Goal: Information Seeking & Learning: Learn about a topic

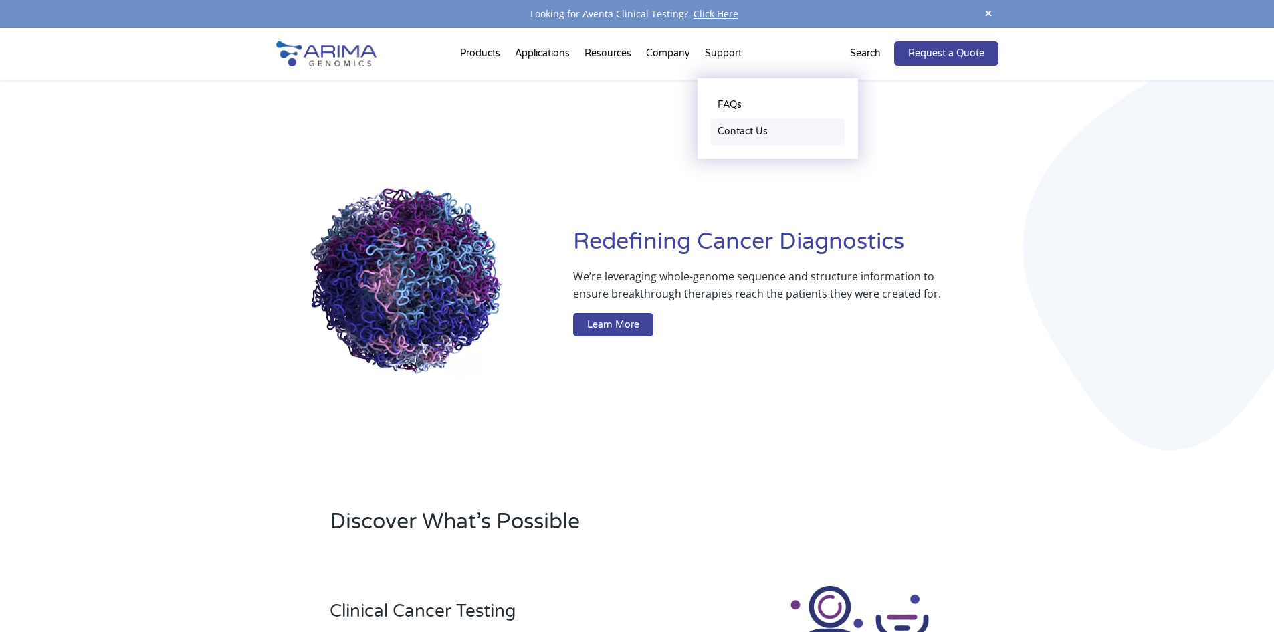
click at [737, 138] on link "Contact Us" at bounding box center [778, 131] width 134 height 27
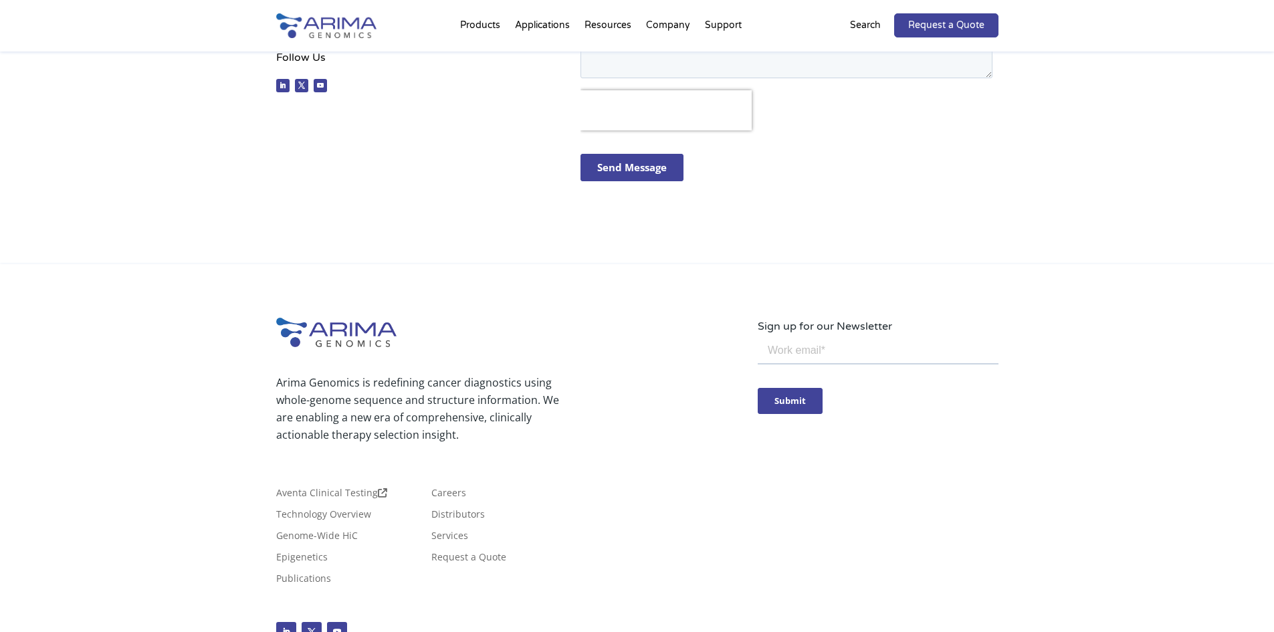
scroll to position [630, 0]
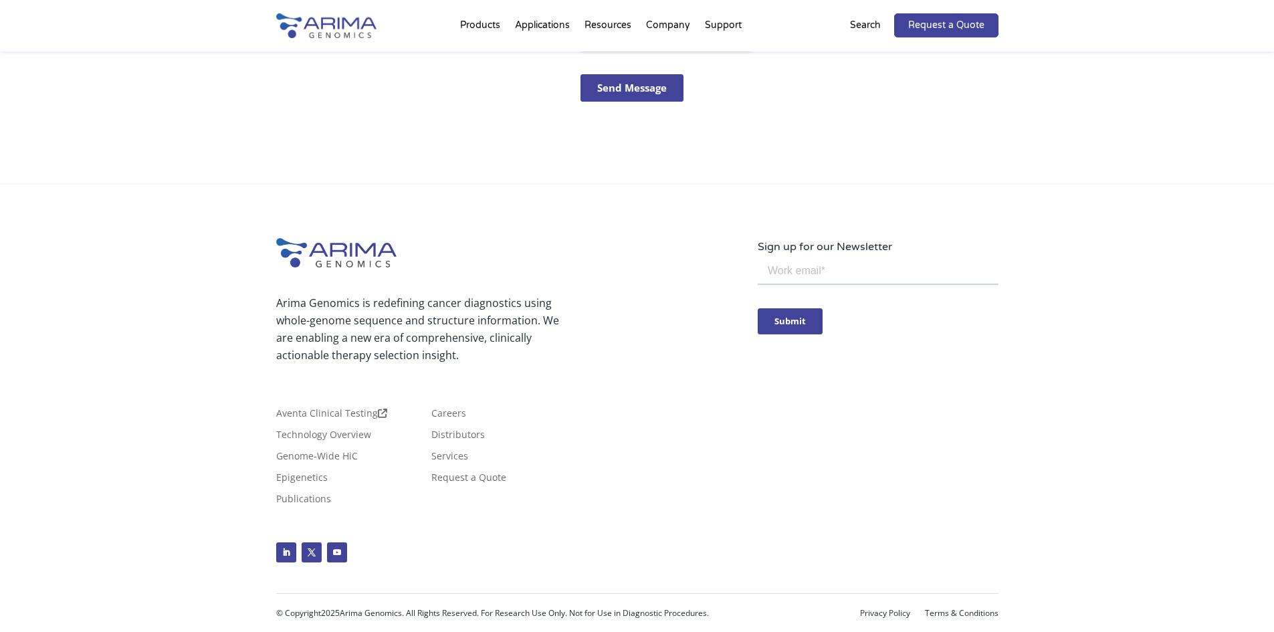
drag, startPoint x: 653, startPoint y: 501, endPoint x: 578, endPoint y: 485, distance: 76.6
click at [653, 501] on div "Aventa Clinical Testing Technology Overview Genome-Wide HiC Epigenetics Publica…" at bounding box center [516, 462] width 481 height 107
click at [343, 409] on link "Aventa Clinical Testing" at bounding box center [331, 416] width 111 height 15
click at [469, 435] on link "Distributors" at bounding box center [457, 437] width 53 height 15
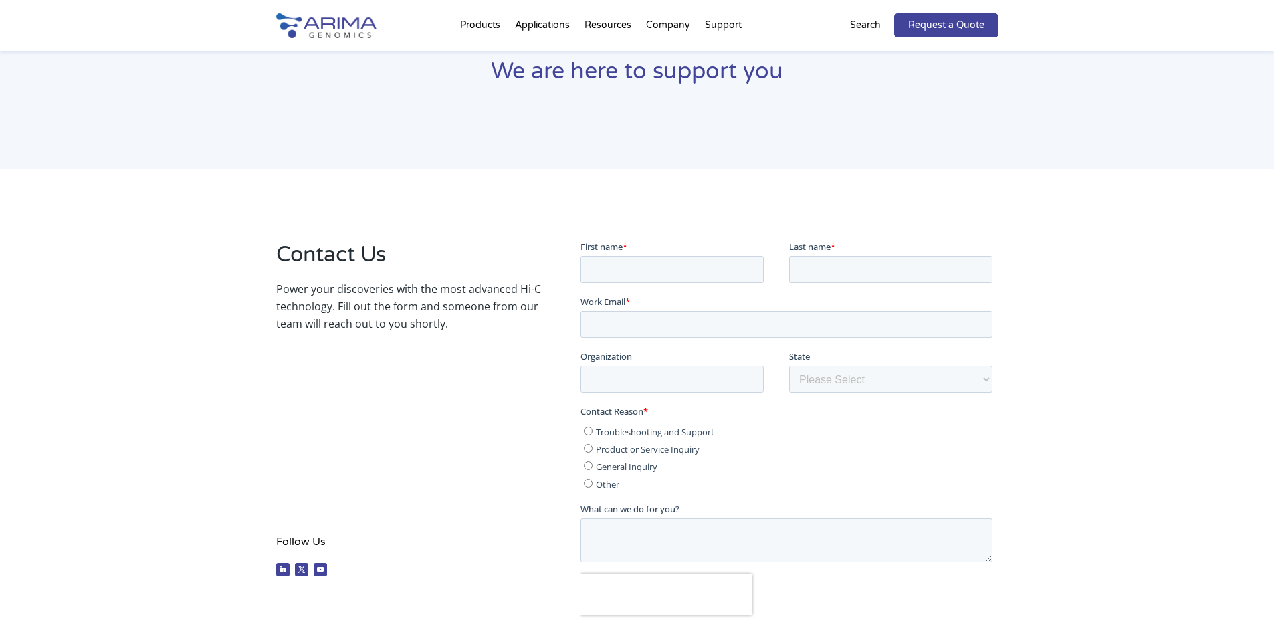
scroll to position [0, 0]
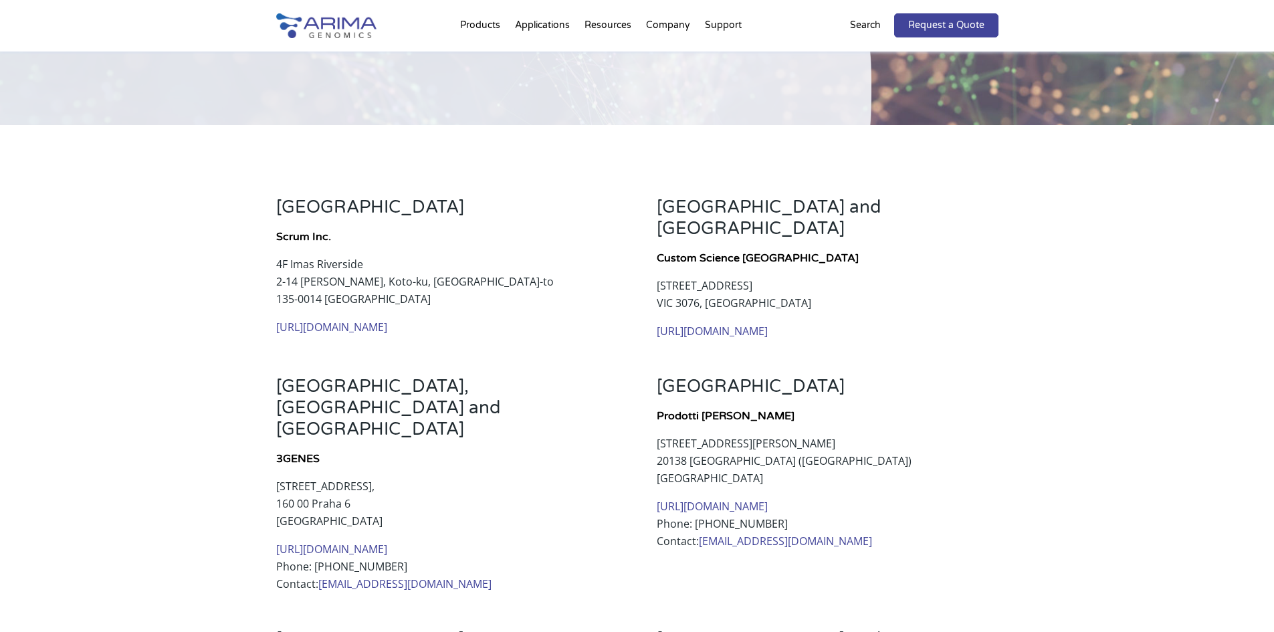
scroll to position [160, 0]
drag, startPoint x: 503, startPoint y: 275, endPoint x: 486, endPoint y: 283, distance: 18.9
click at [500, 275] on p "4F Imas Riverside 2-14 Ishijima, Koto-ku, Tokyo-to 135-0014 Japan" at bounding box center [446, 288] width 341 height 63
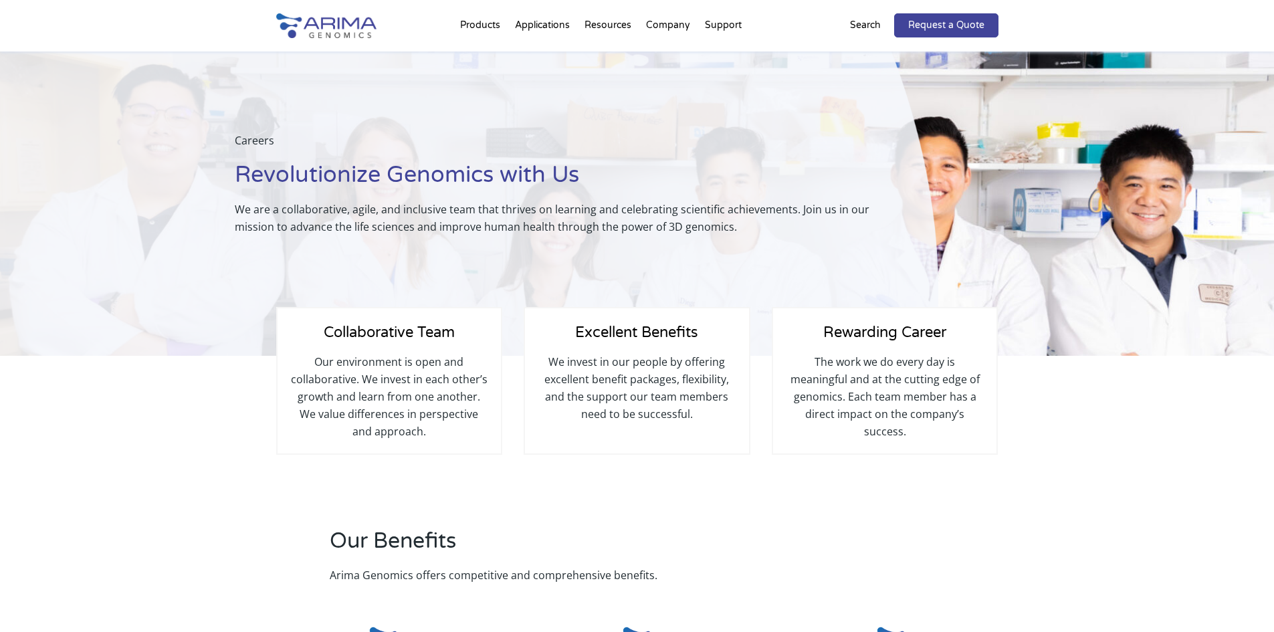
scroll to position [791, 0]
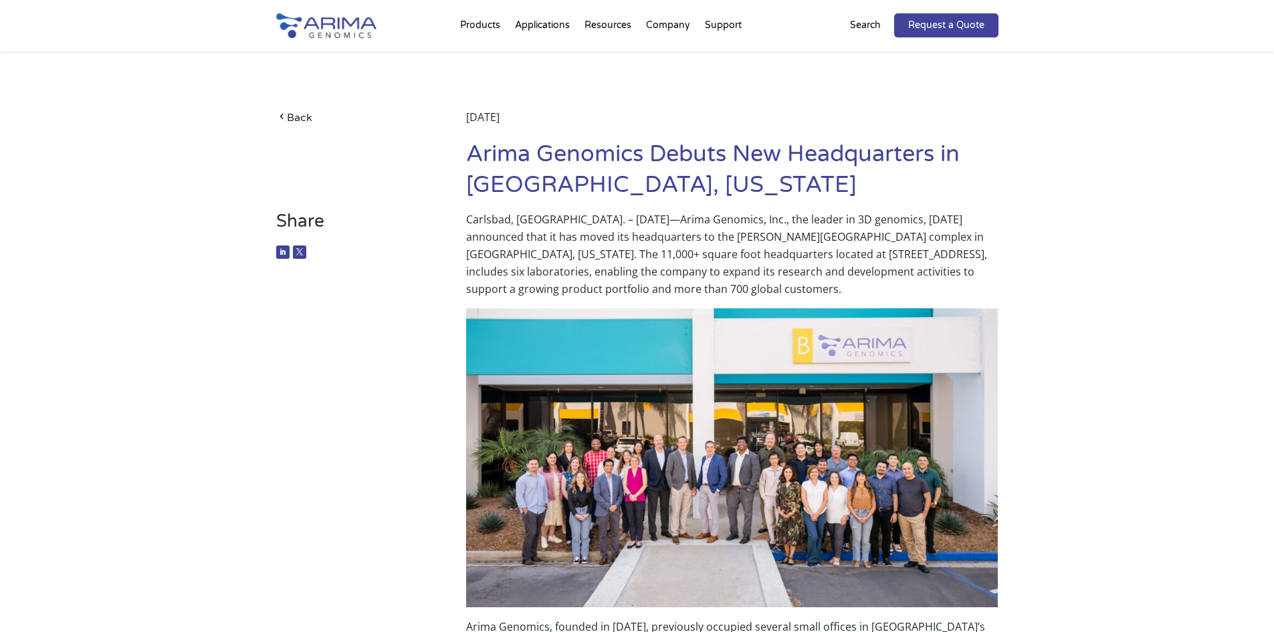
click at [794, 193] on h1 "Arima Genomics Debuts New Headquarters in Carlsbad, California" at bounding box center [732, 175] width 532 height 72
click at [690, 222] on p "Carlsbad, Calif. – September 20, 2022—Arima Genomics, Inc., the leader in 3D ge…" at bounding box center [732, 260] width 532 height 98
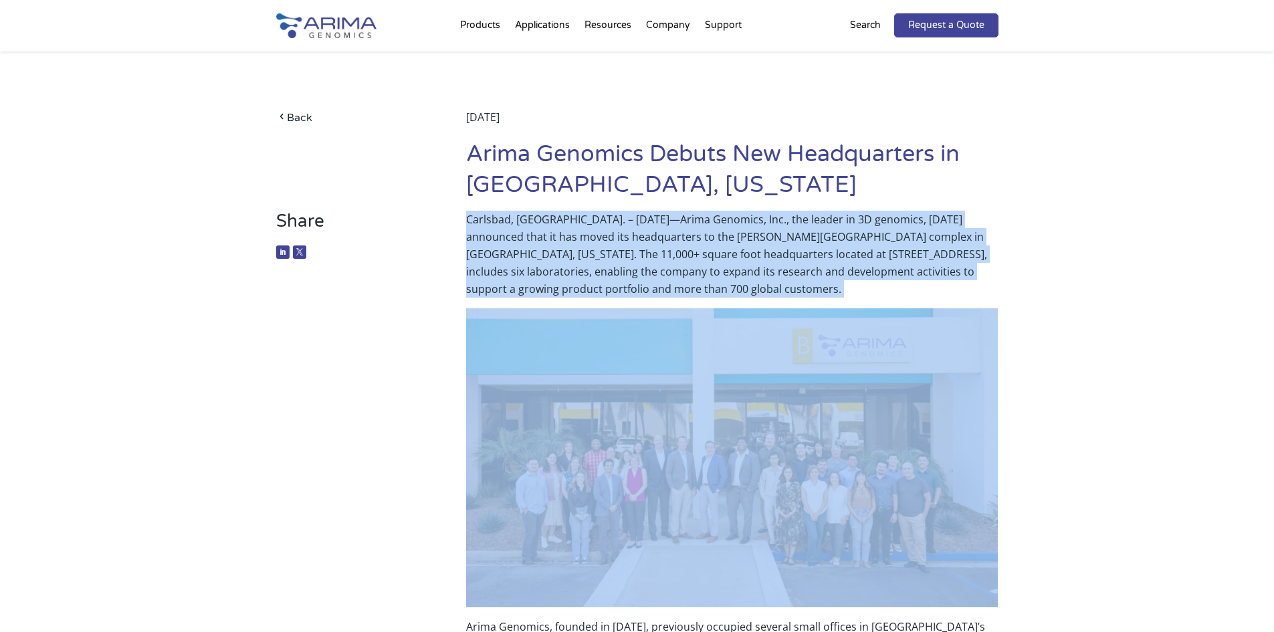
click at [690, 222] on p "Carlsbad, Calif. – September 20, 2022—Arima Genomics, Inc., the leader in 3D ge…" at bounding box center [732, 260] width 532 height 98
copy p "Carlsbad, Calif. – September 20, 2022—Arima Genomics, Inc., the leader in 3D ge…"
drag, startPoint x: 774, startPoint y: 219, endPoint x: 764, endPoint y: 221, distance: 10.2
click at [774, 219] on p "Carlsbad, Calif. – September 20, 2022—Arima Genomics, Inc., the leader in 3D ge…" at bounding box center [732, 260] width 532 height 98
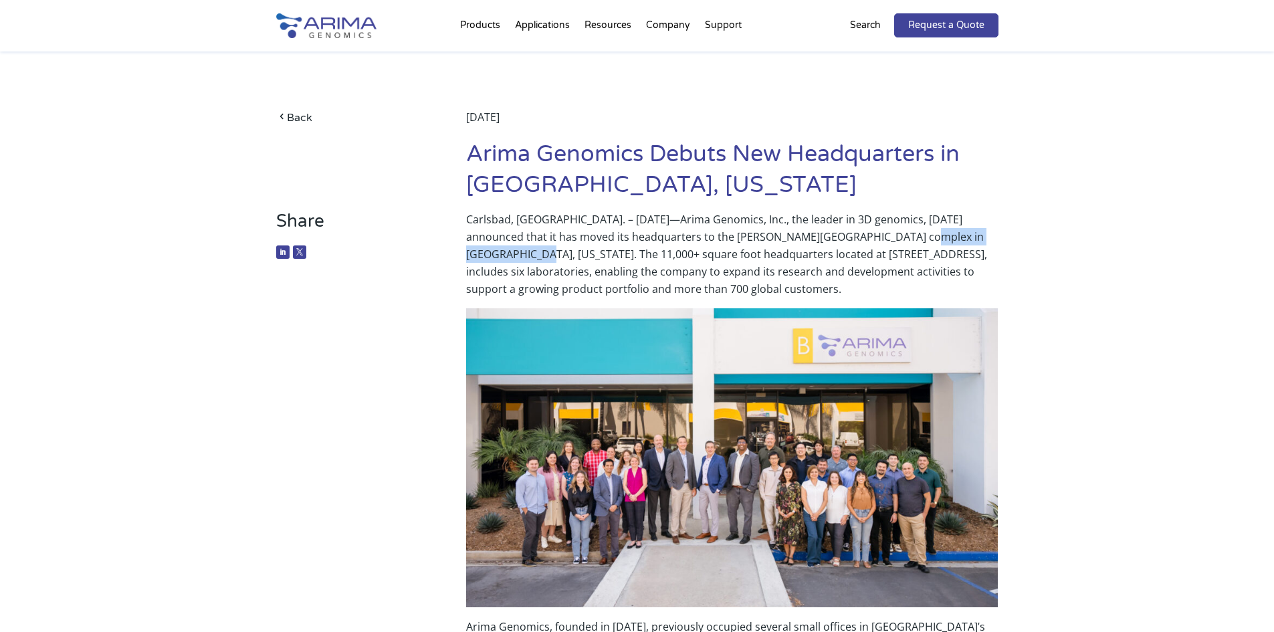
drag, startPoint x: 851, startPoint y: 239, endPoint x: 963, endPoint y: 240, distance: 112.3
click at [963, 236] on p "Carlsbad, Calif. – September 20, 2022—Arima Genomics, Inc., the leader in 3D ge…" at bounding box center [732, 260] width 532 height 98
copy p "Carlsbad, California. Th"
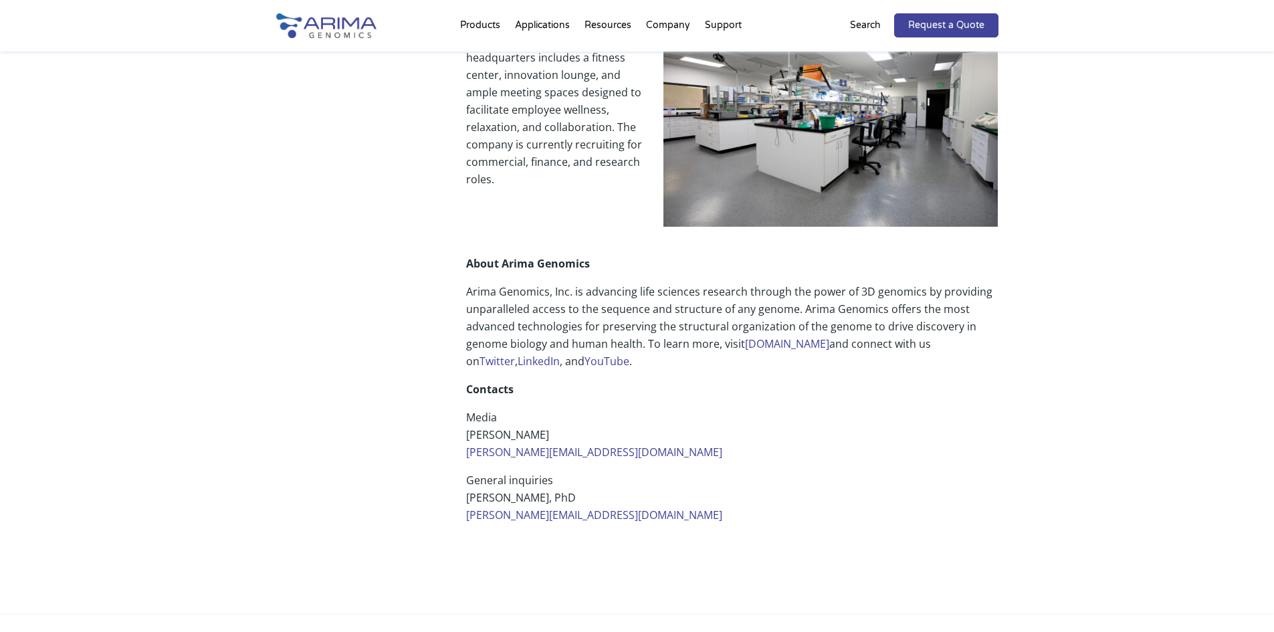
scroll to position [1177, 0]
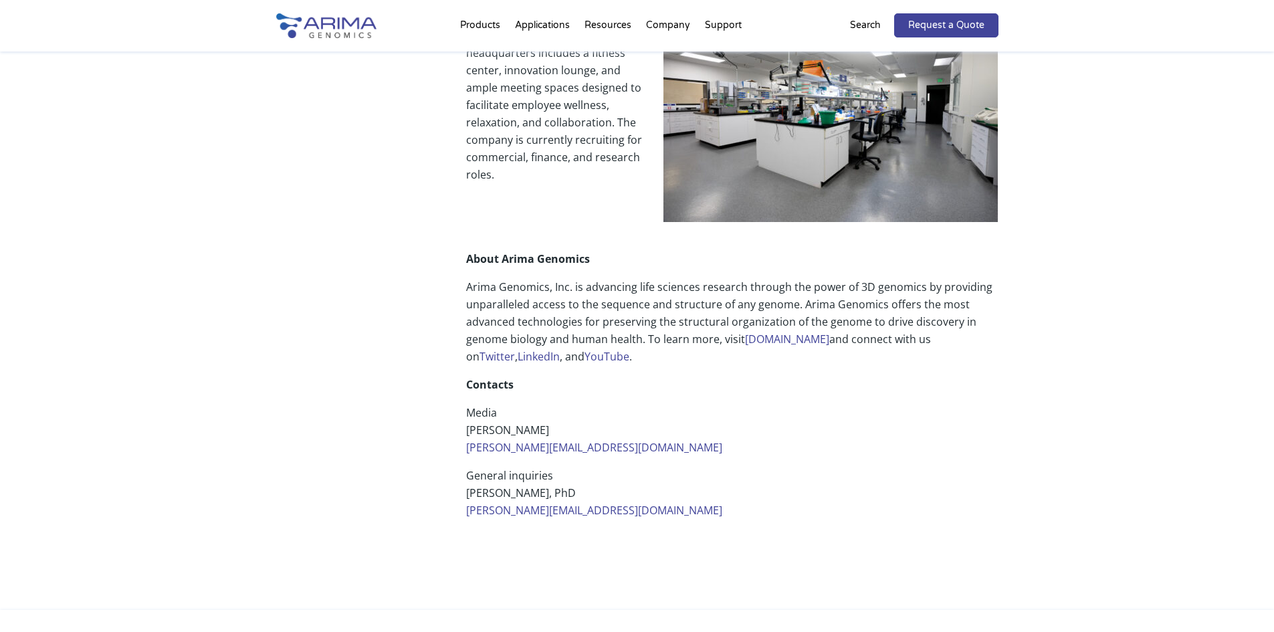
click at [544, 194] on p at bounding box center [732, 208] width 532 height 28
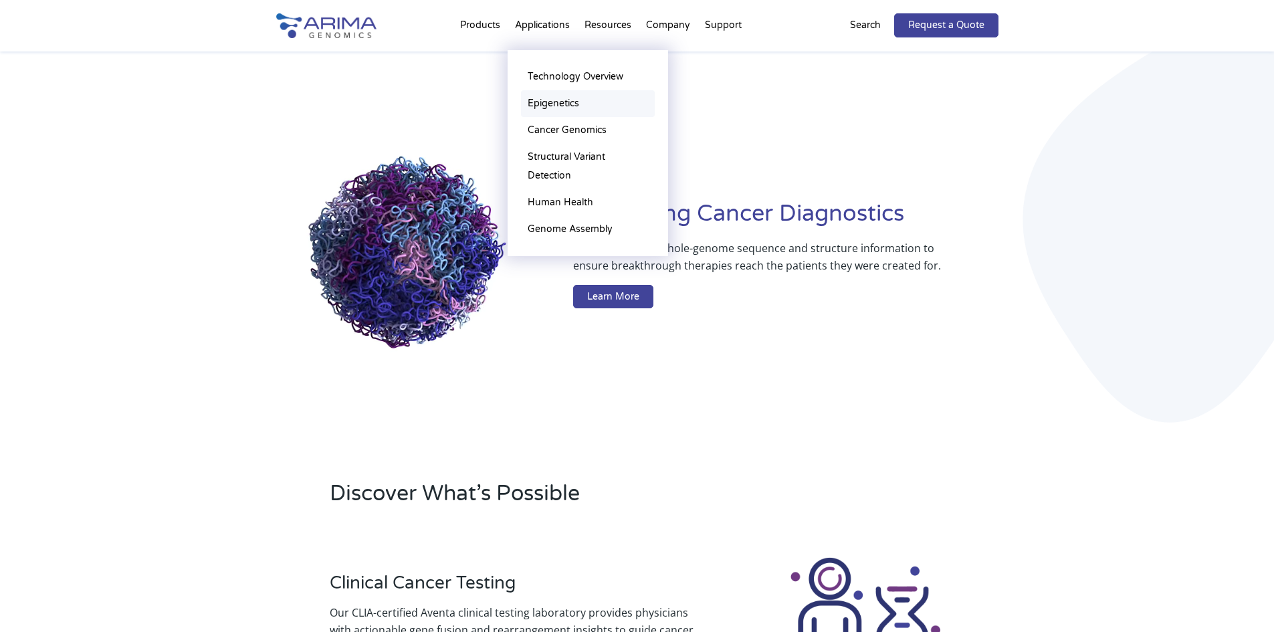
click at [556, 101] on link "Epigenetics" at bounding box center [588, 103] width 134 height 27
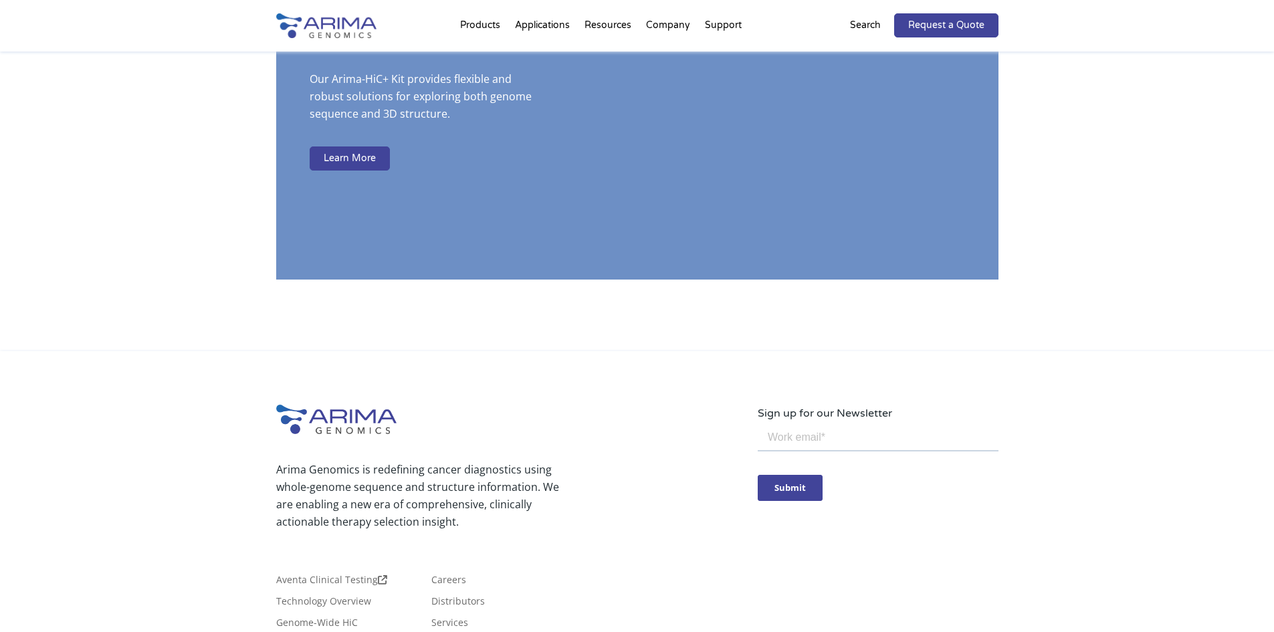
scroll to position [2567, 0]
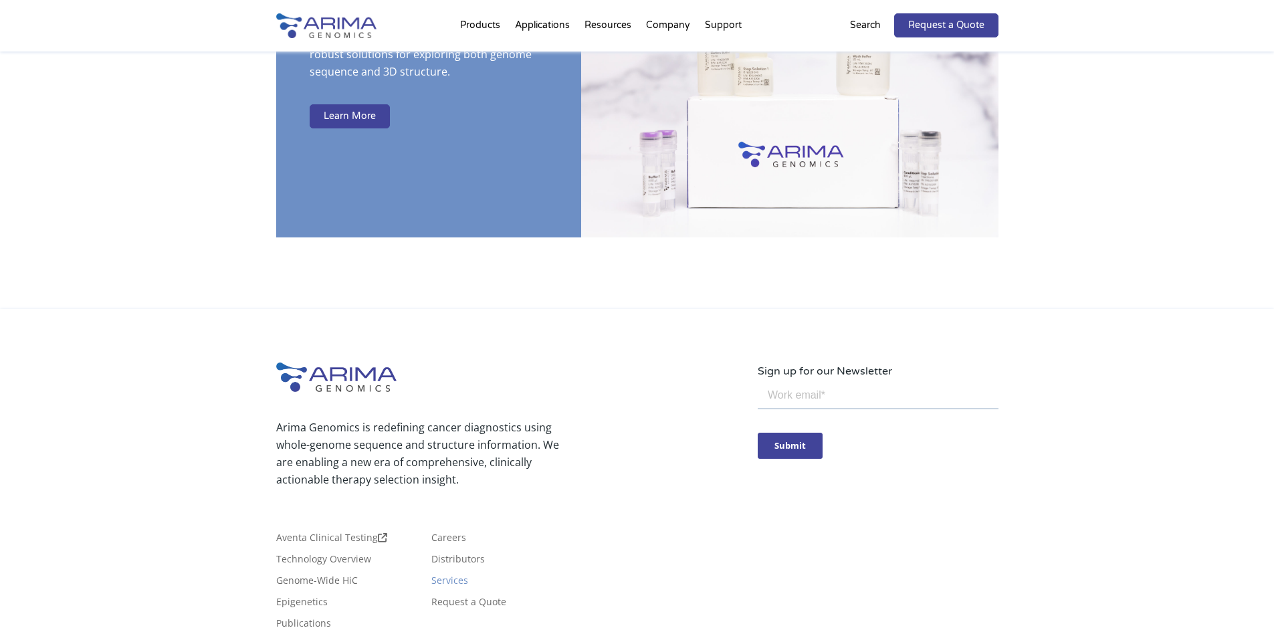
click at [449, 576] on link "Services" at bounding box center [449, 583] width 37 height 15
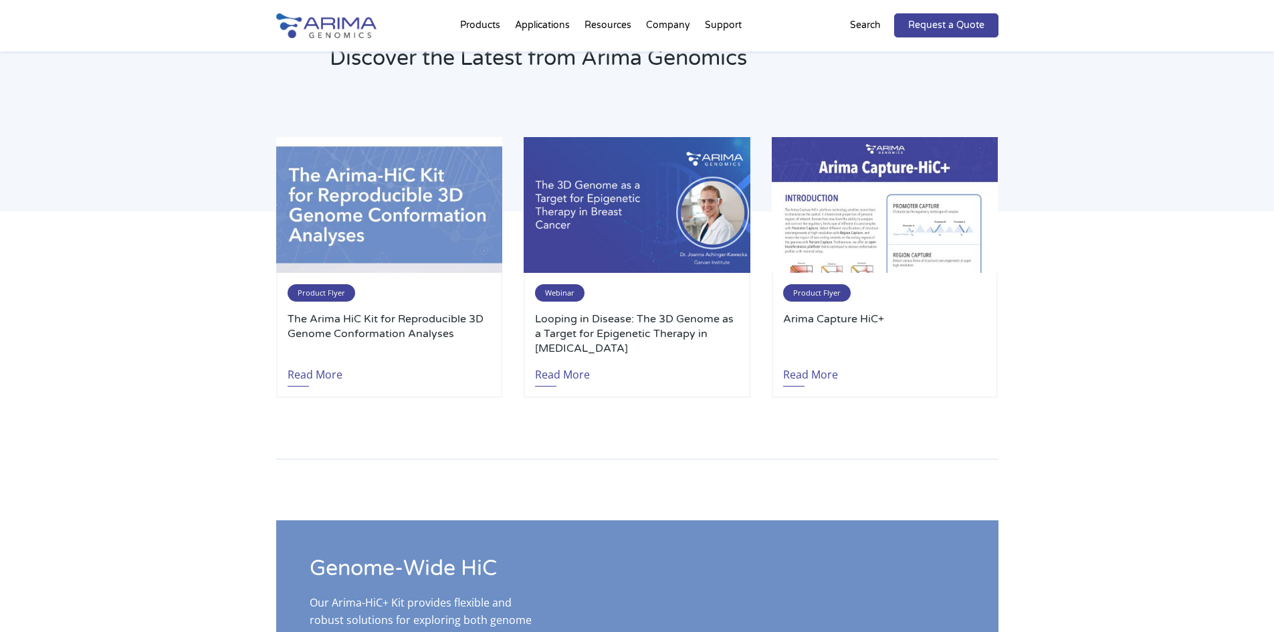
scroll to position [2674, 0]
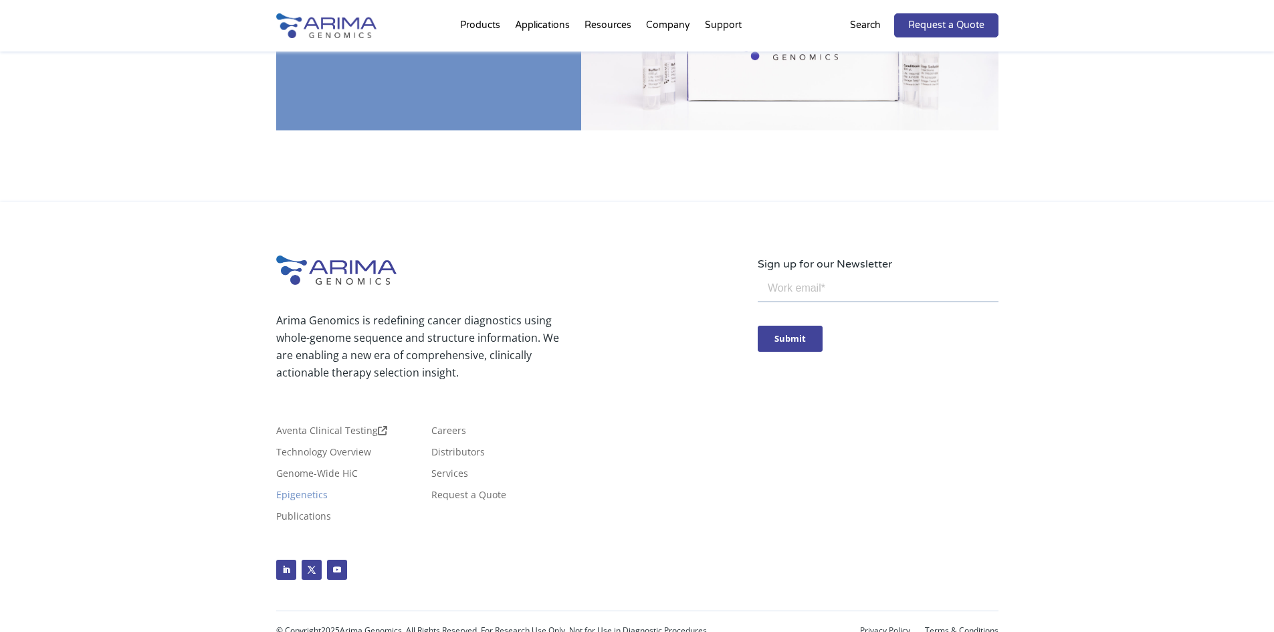
click at [294, 490] on link "Epigenetics" at bounding box center [301, 497] width 51 height 15
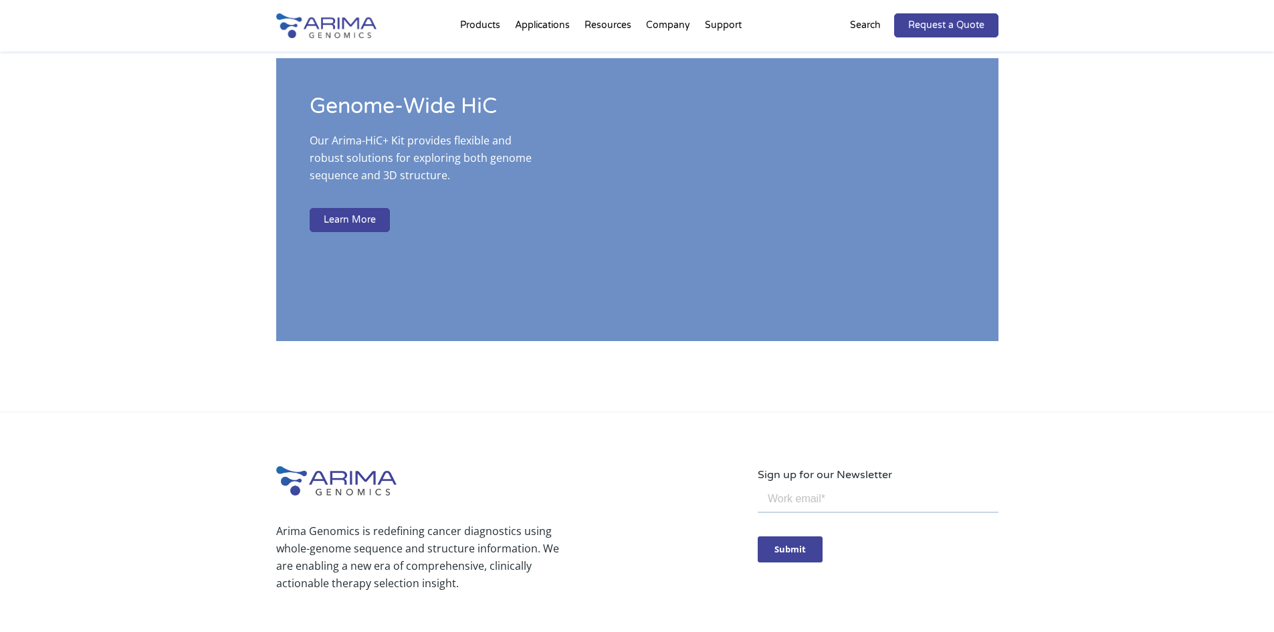
scroll to position [2674, 0]
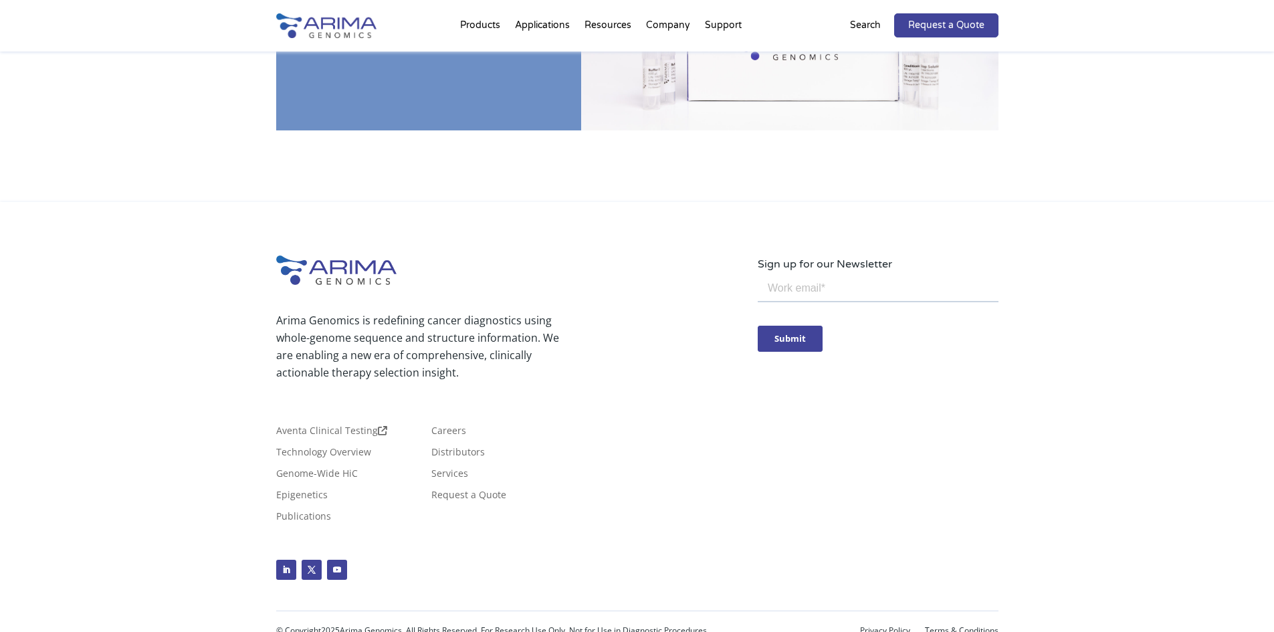
click at [630, 259] on div "Arima Genomics is redefining cancer diagnostics using whole-genome sequence and…" at bounding box center [516, 420] width 481 height 330
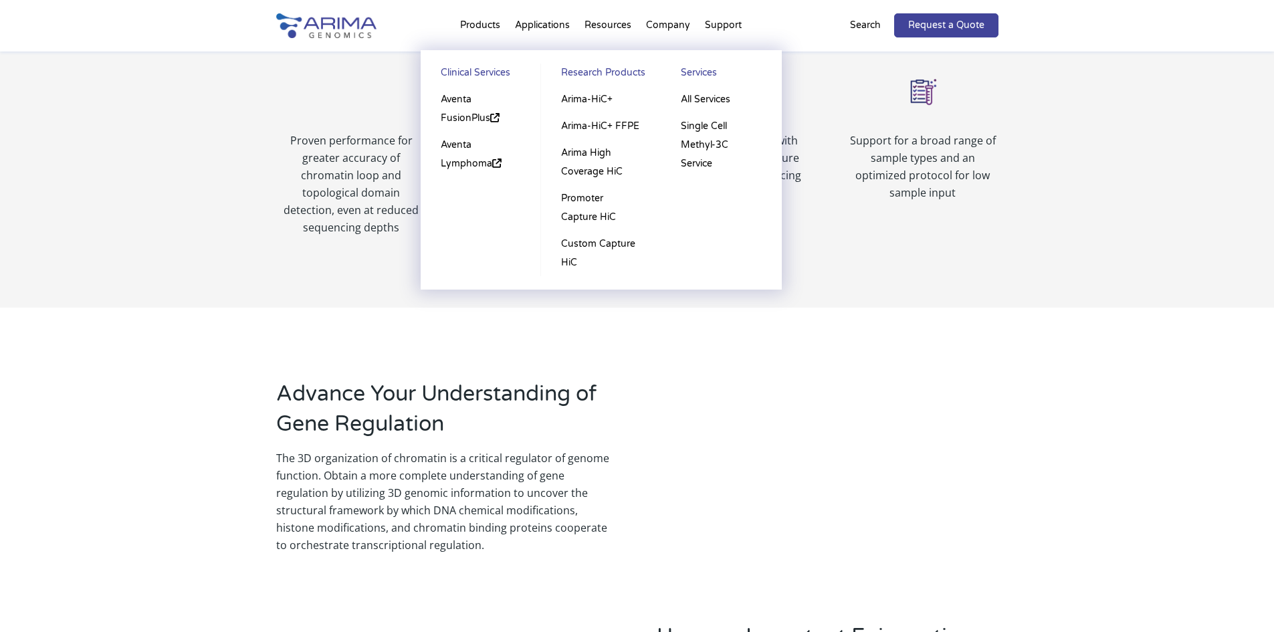
scroll to position [753, 0]
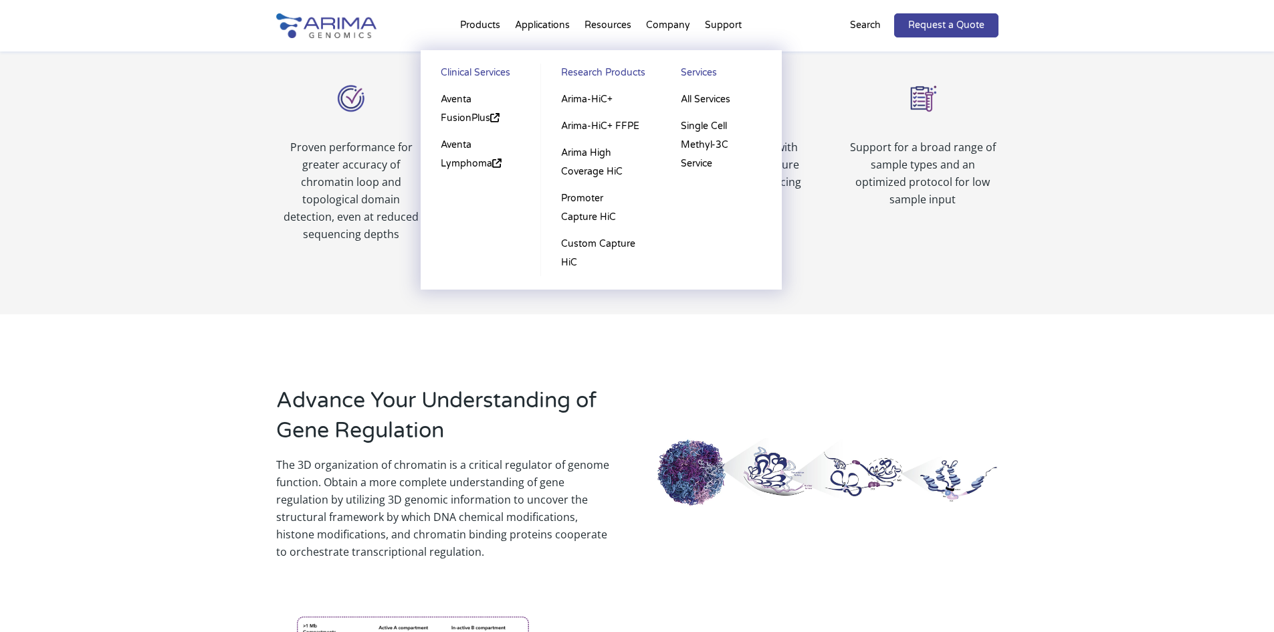
click at [604, 76] on link "Research Products" at bounding box center [600, 75] width 93 height 23
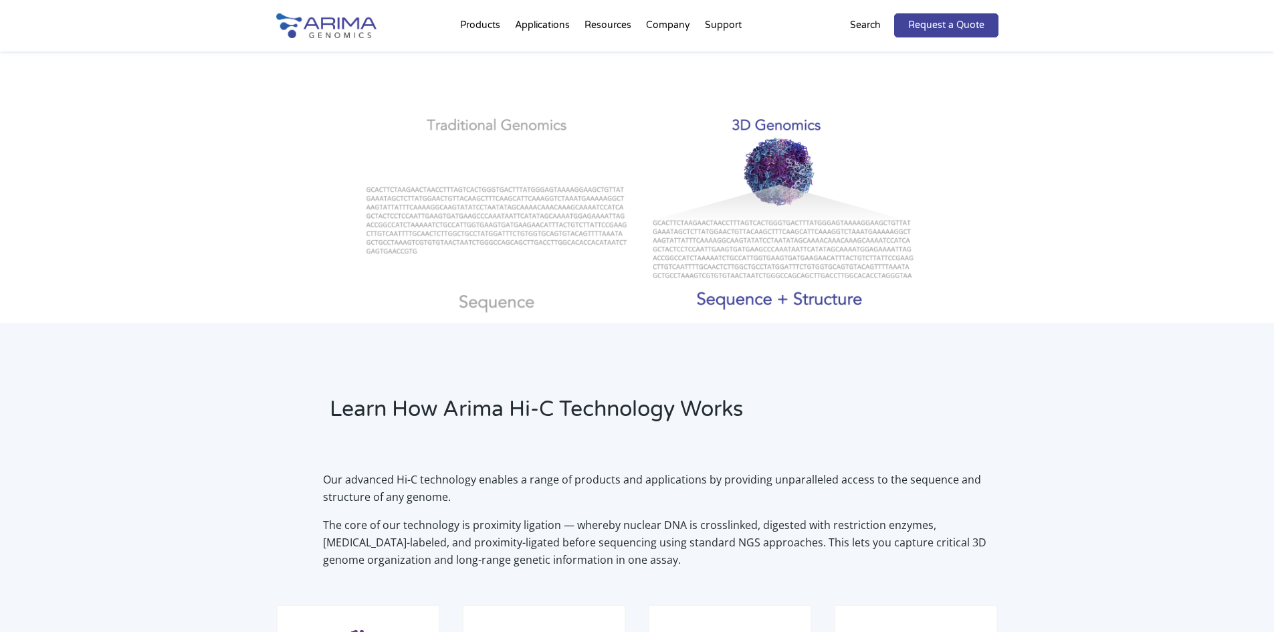
scroll to position [562, 0]
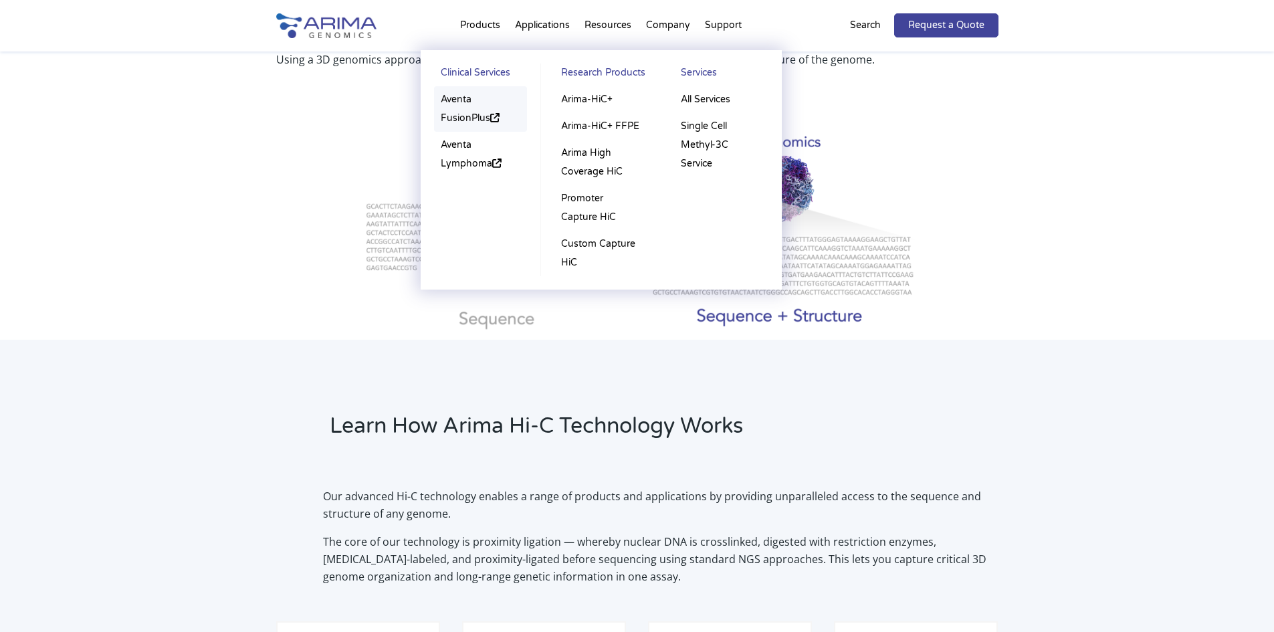
click at [469, 104] on link "Aventa FusionPlus" at bounding box center [481, 108] width 94 height 45
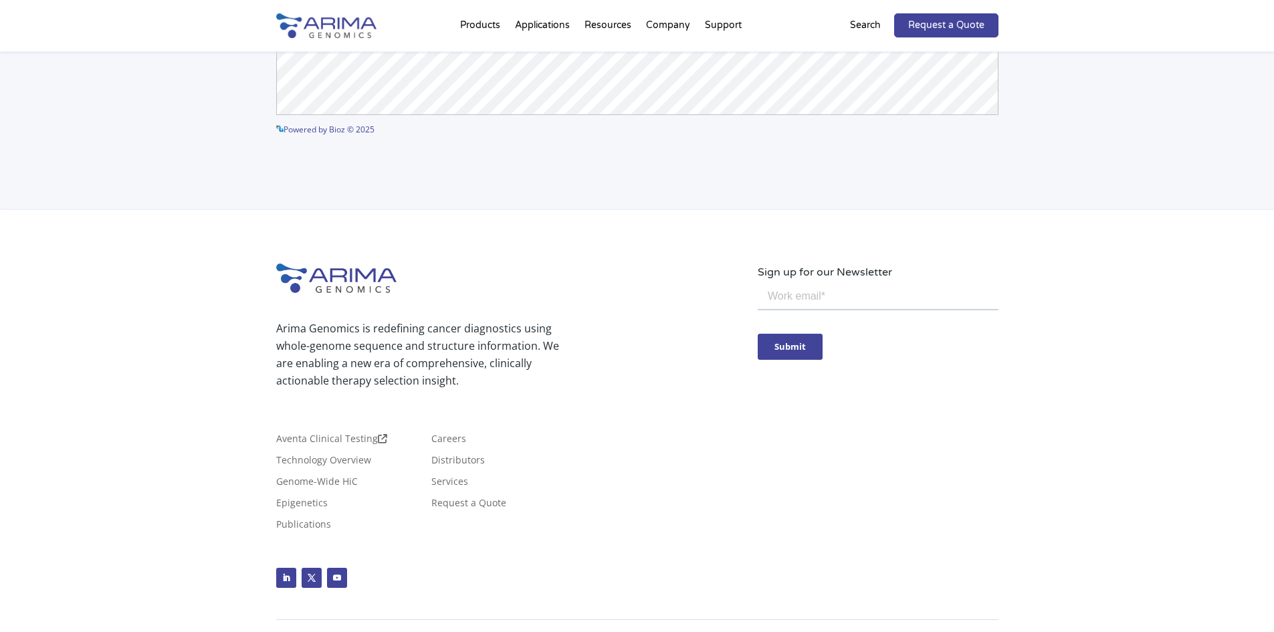
scroll to position [3569, 0]
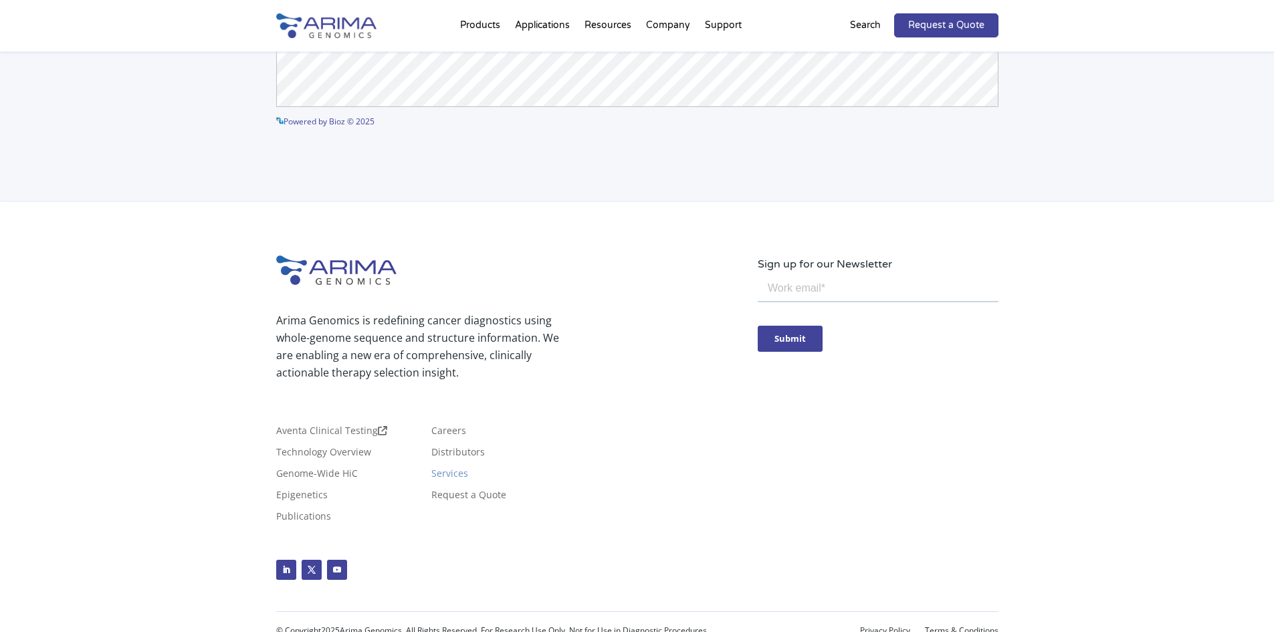
click at [441, 469] on link "Services" at bounding box center [449, 476] width 37 height 15
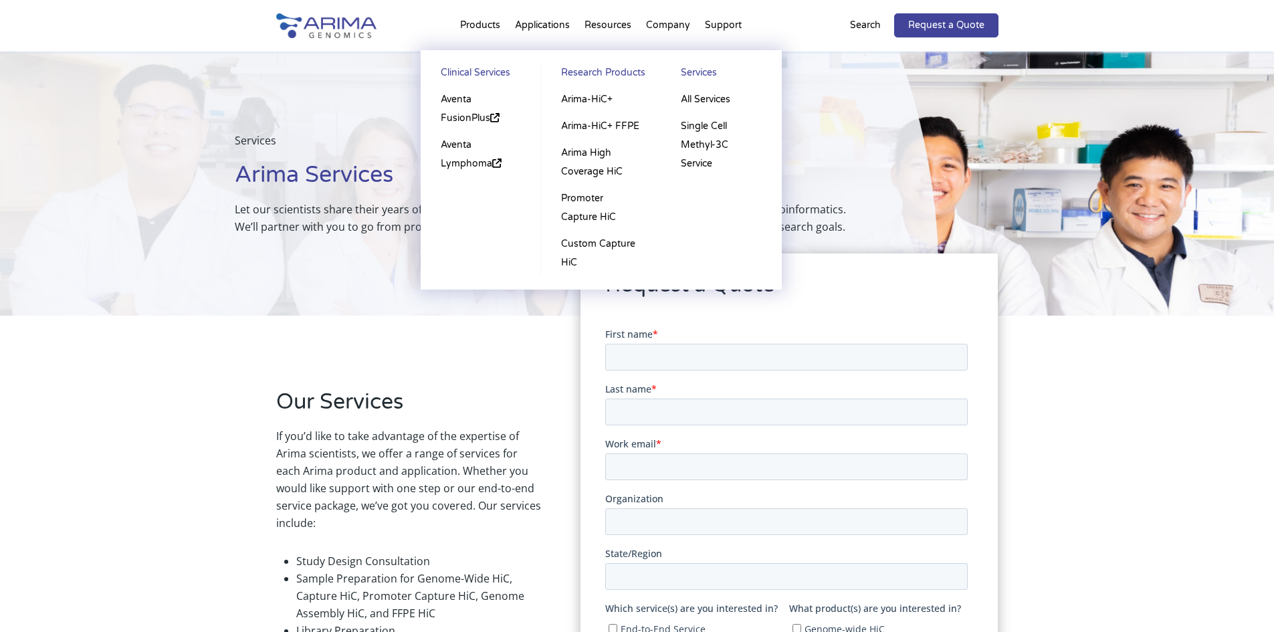
click at [580, 73] on link "Research Products" at bounding box center [600, 75] width 93 height 23
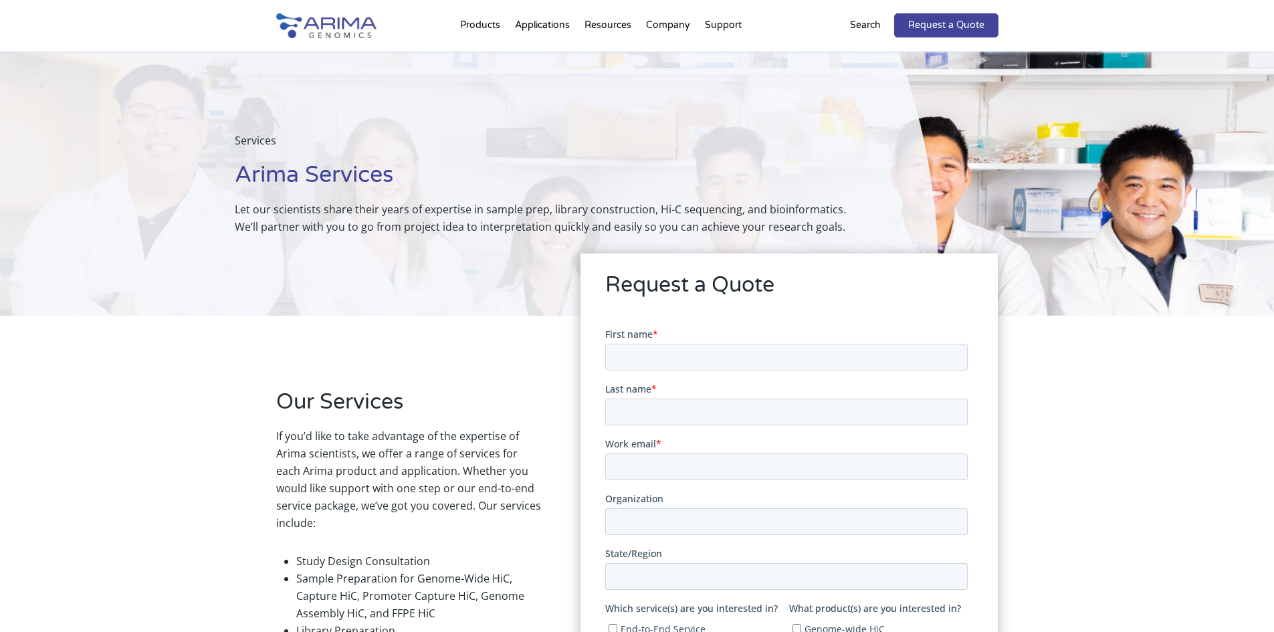
click at [1066, 261] on div "Services Arima Services Let our scientists share their years of expertise in sa…" at bounding box center [637, 183] width 1274 height 264
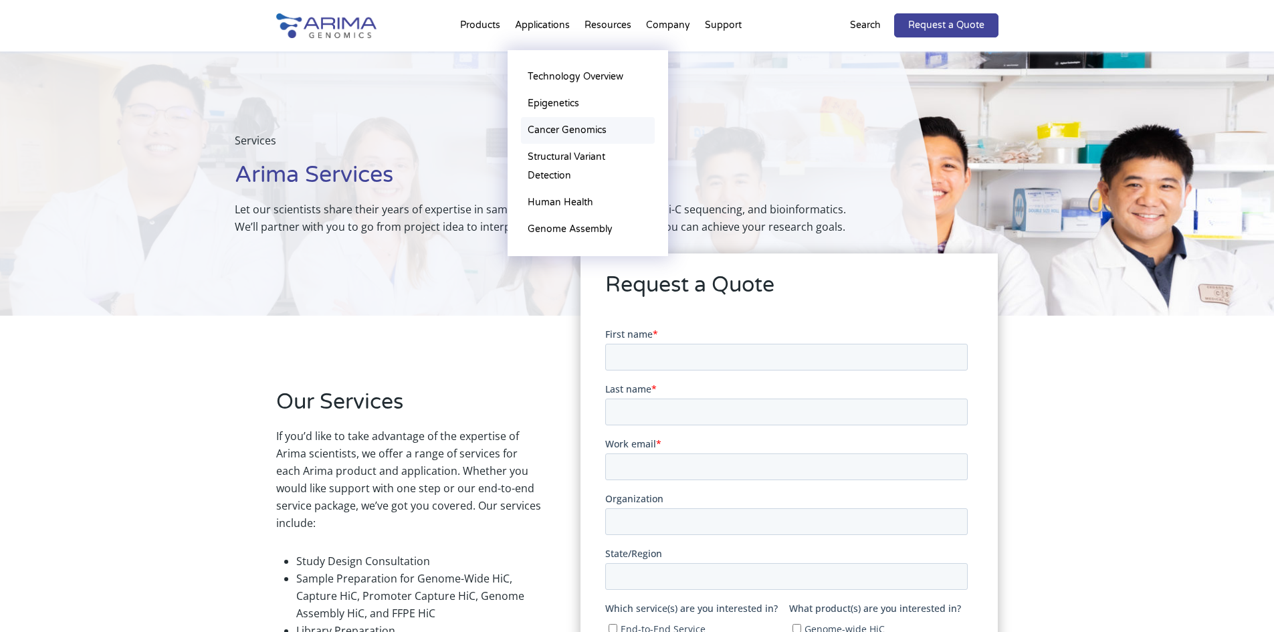
click at [562, 128] on link "Cancer Genomics" at bounding box center [588, 130] width 134 height 27
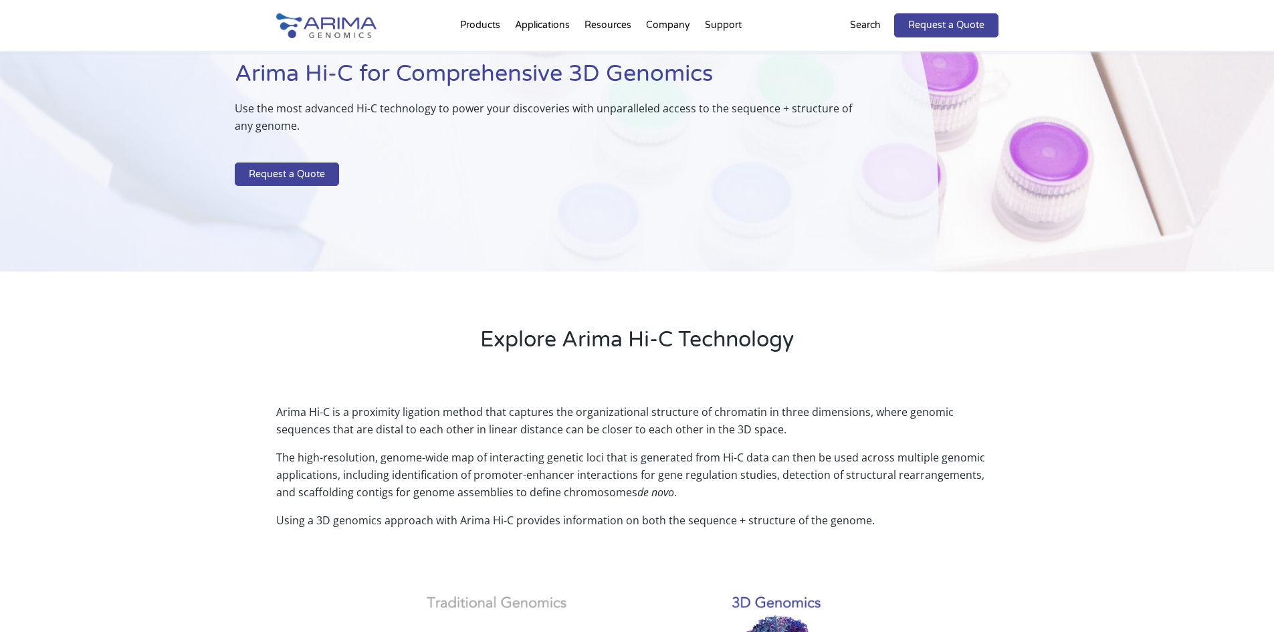
scroll to position [160, 0]
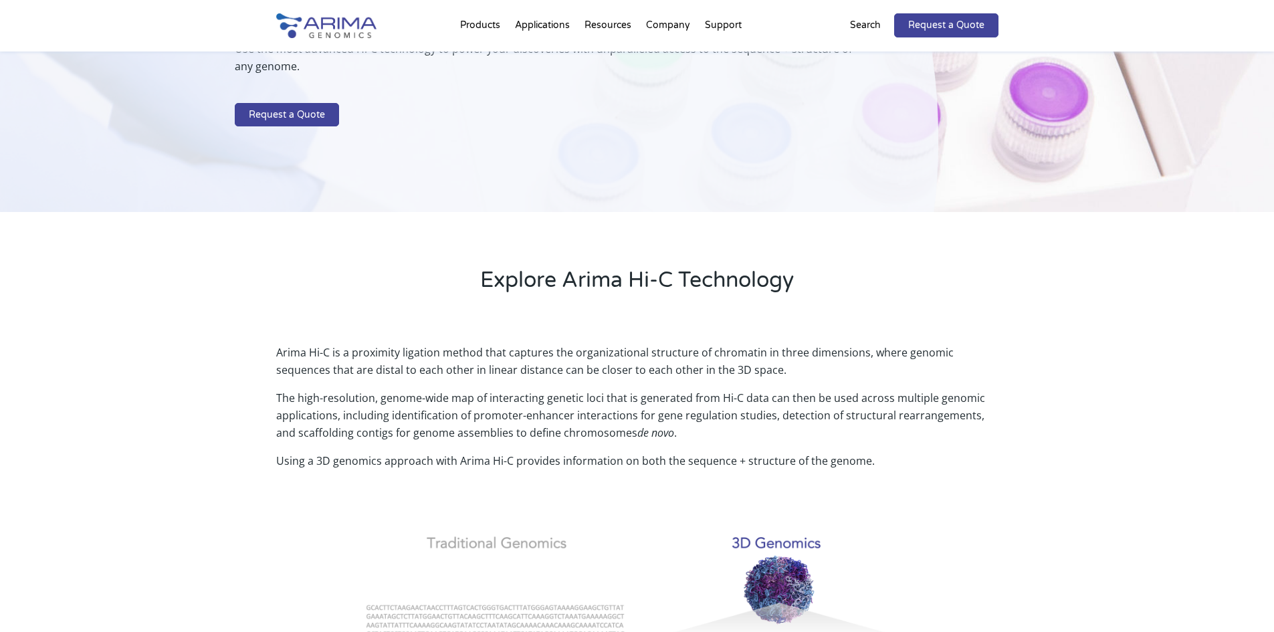
click at [842, 213] on div "Explore Arima Hi-C Technology" at bounding box center [637, 269] width 1274 height 114
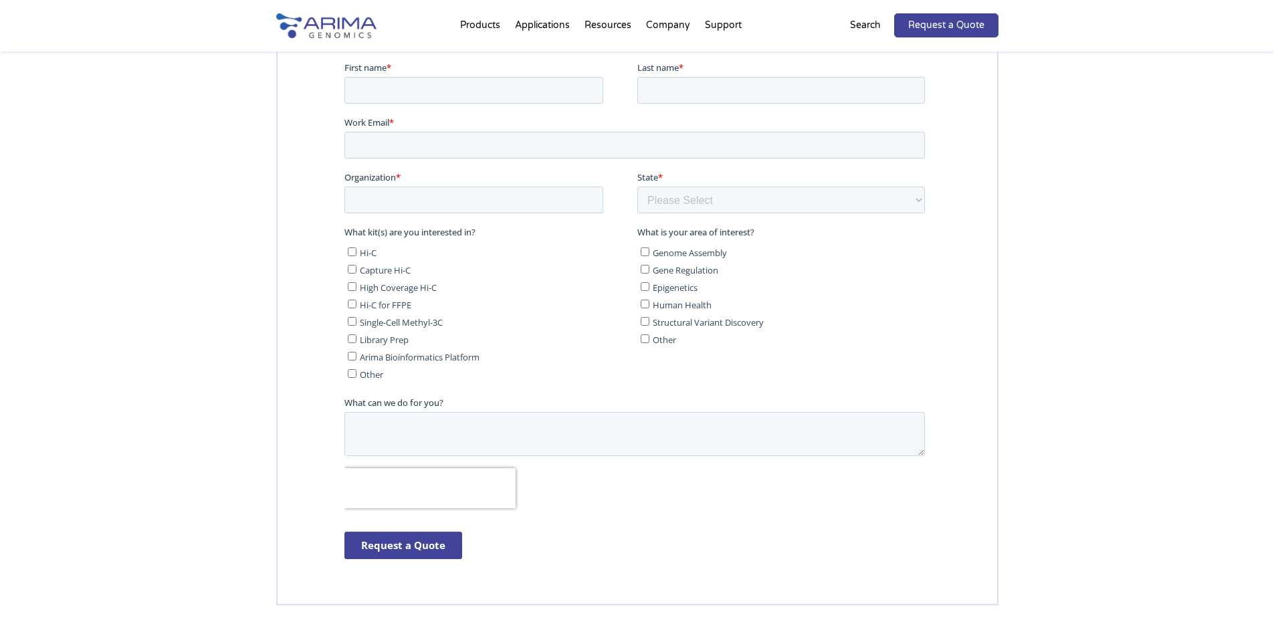
scroll to position [3169, 0]
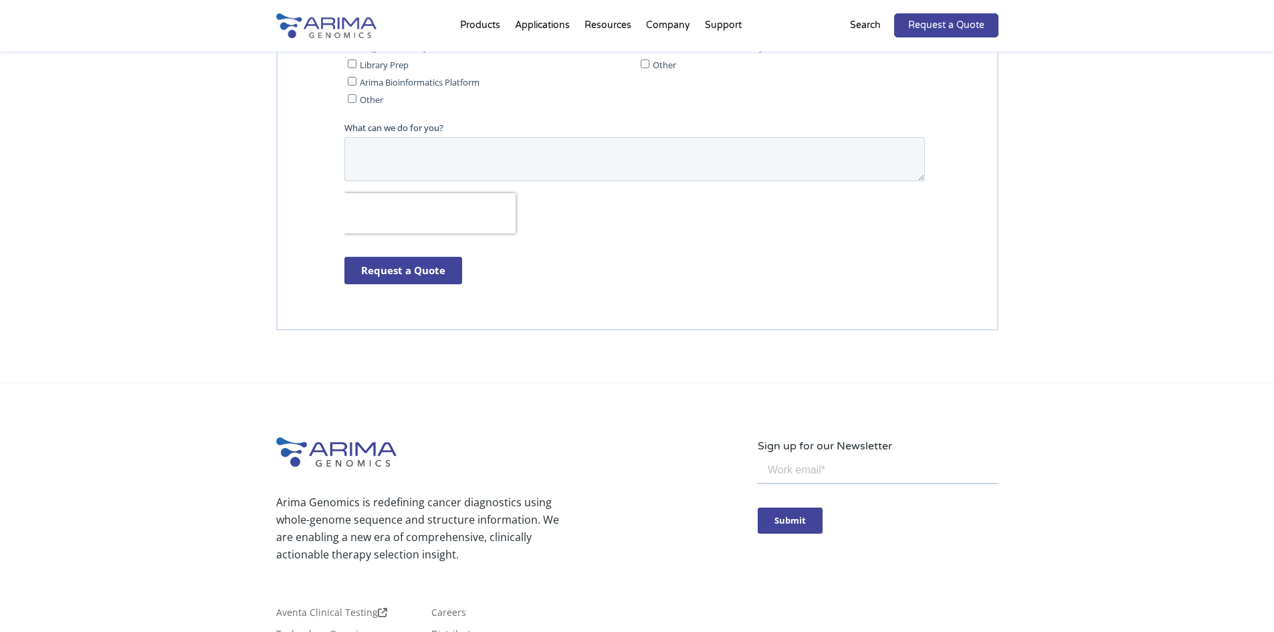
click at [1066, 312] on div "Get Started Today" at bounding box center [637, 12] width 1274 height 744
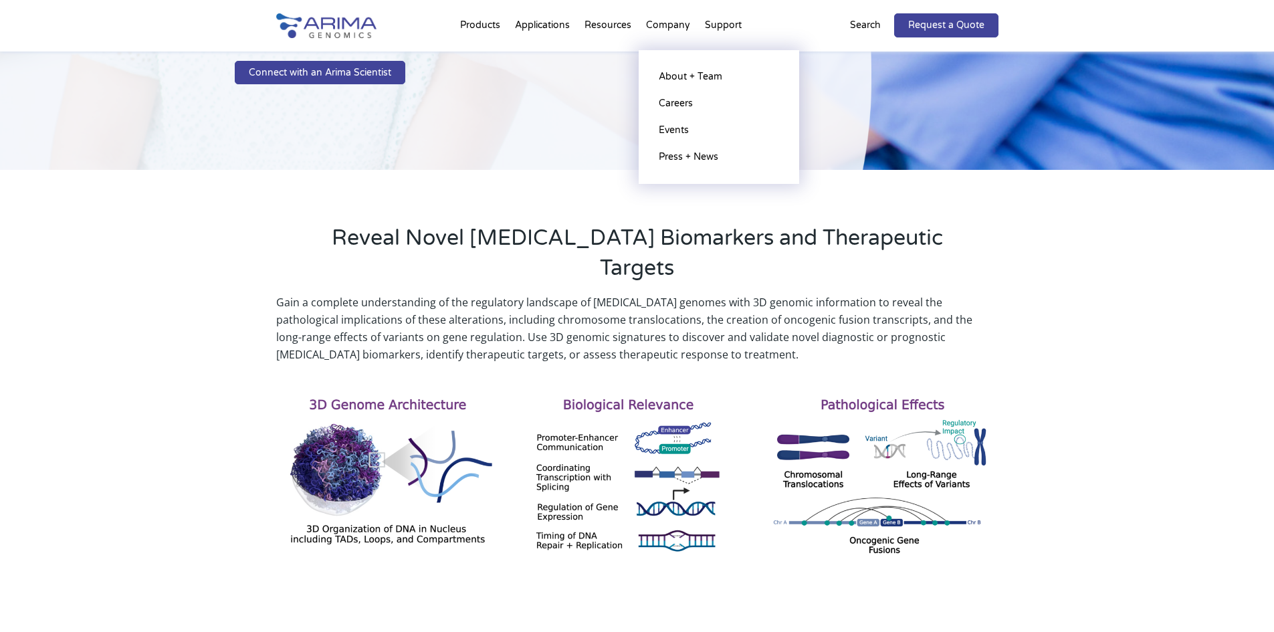
scroll to position [214, 0]
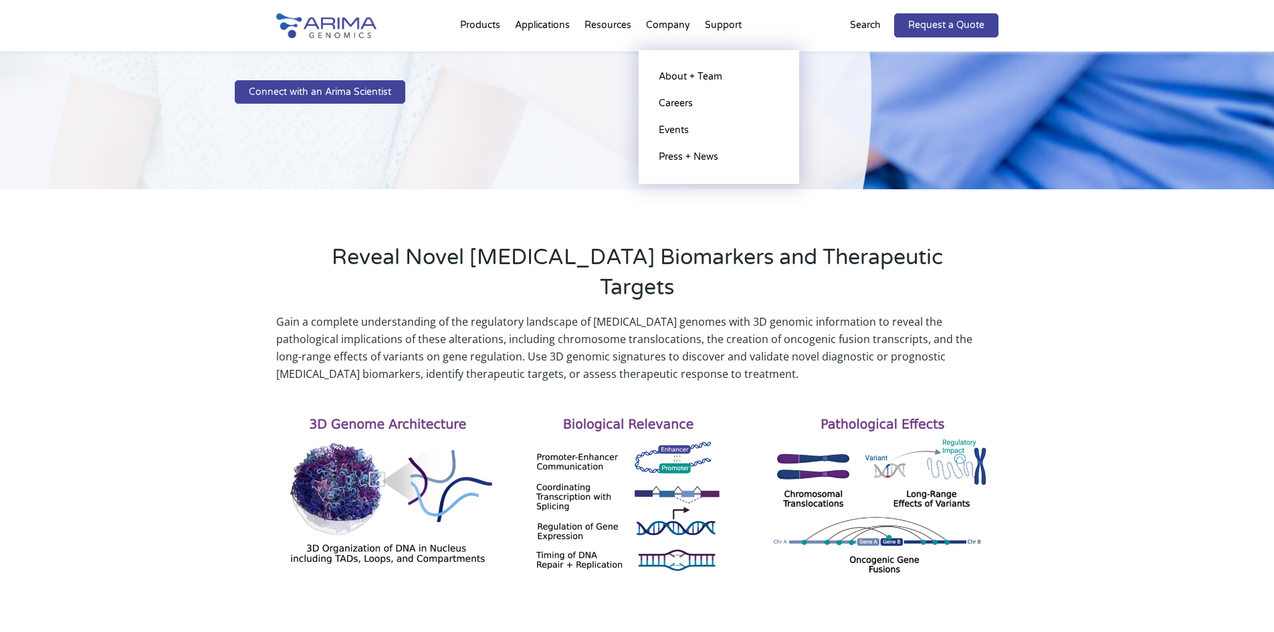
click at [672, 25] on li "Company About + Team Careers Events Press + News" at bounding box center [668, 27] width 59 height 45
click at [675, 78] on link "About + Team" at bounding box center [719, 77] width 134 height 27
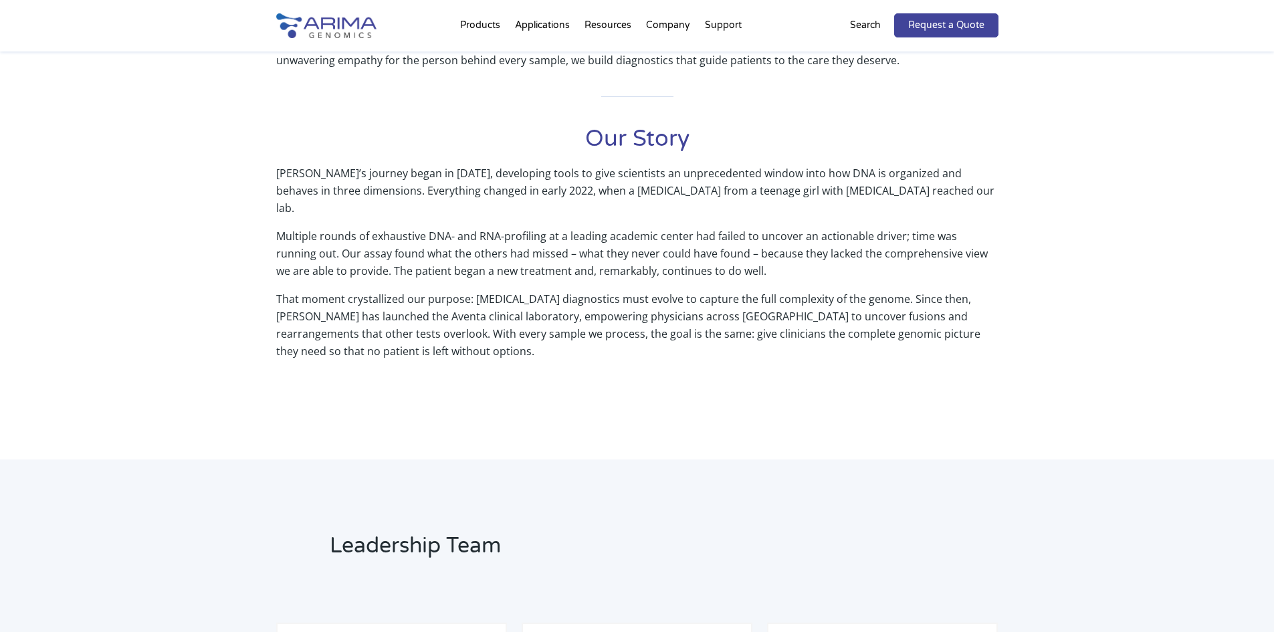
scroll to position [588, 0]
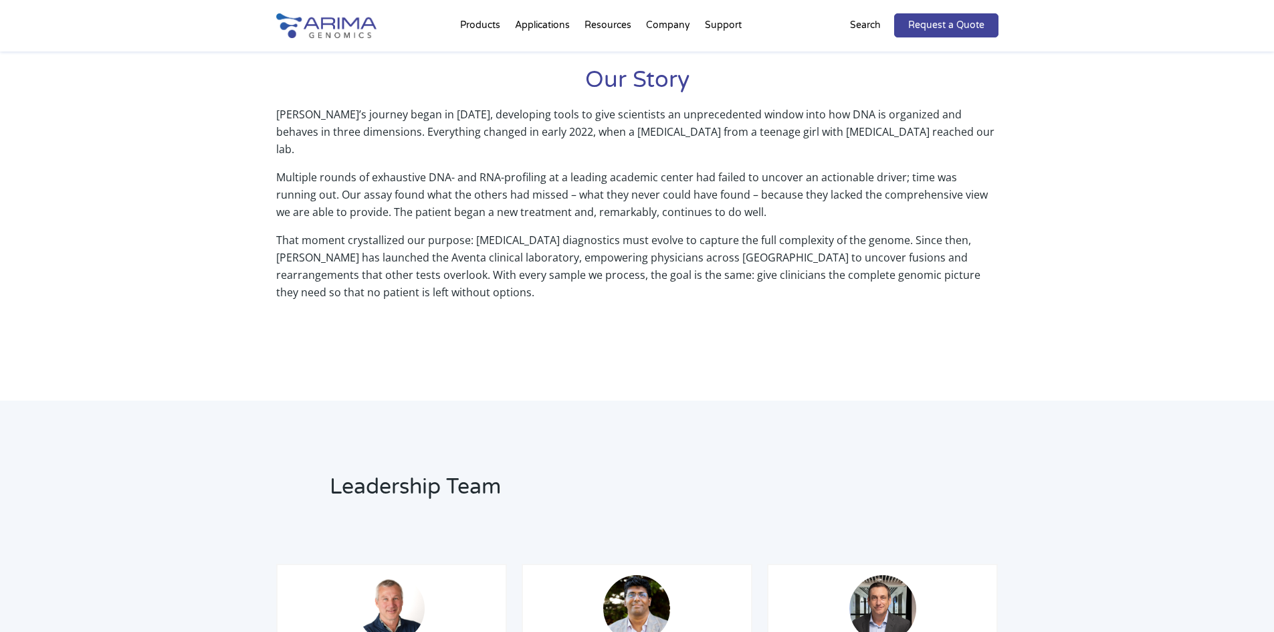
click at [481, 168] on p "Multiple rounds of exhaustive DNA- and RNA-profiling at a leading academic cent…" at bounding box center [637, 199] width 722 height 63
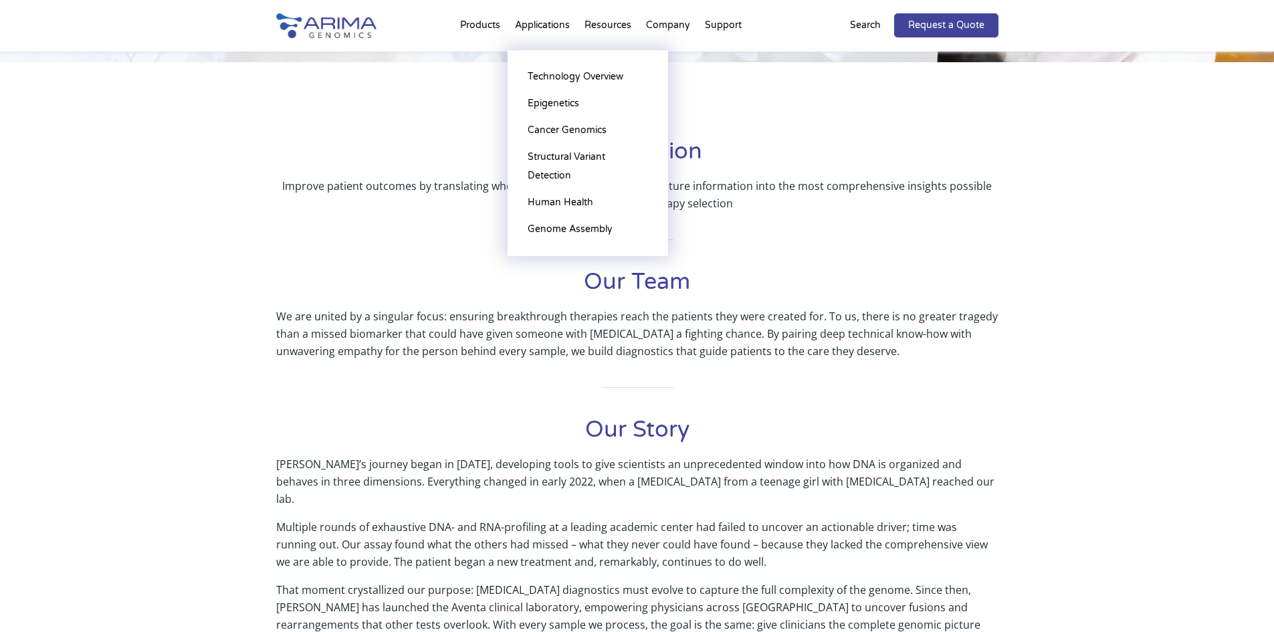
scroll to position [237, 0]
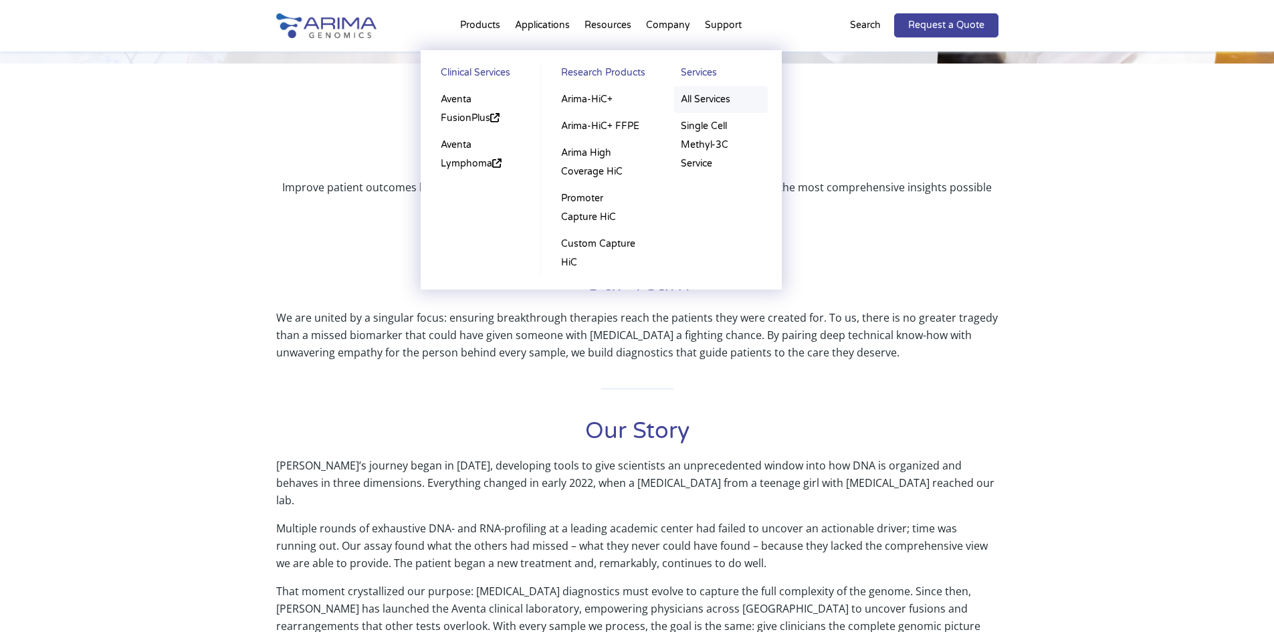
click at [697, 98] on link "All Services" at bounding box center [721, 99] width 94 height 27
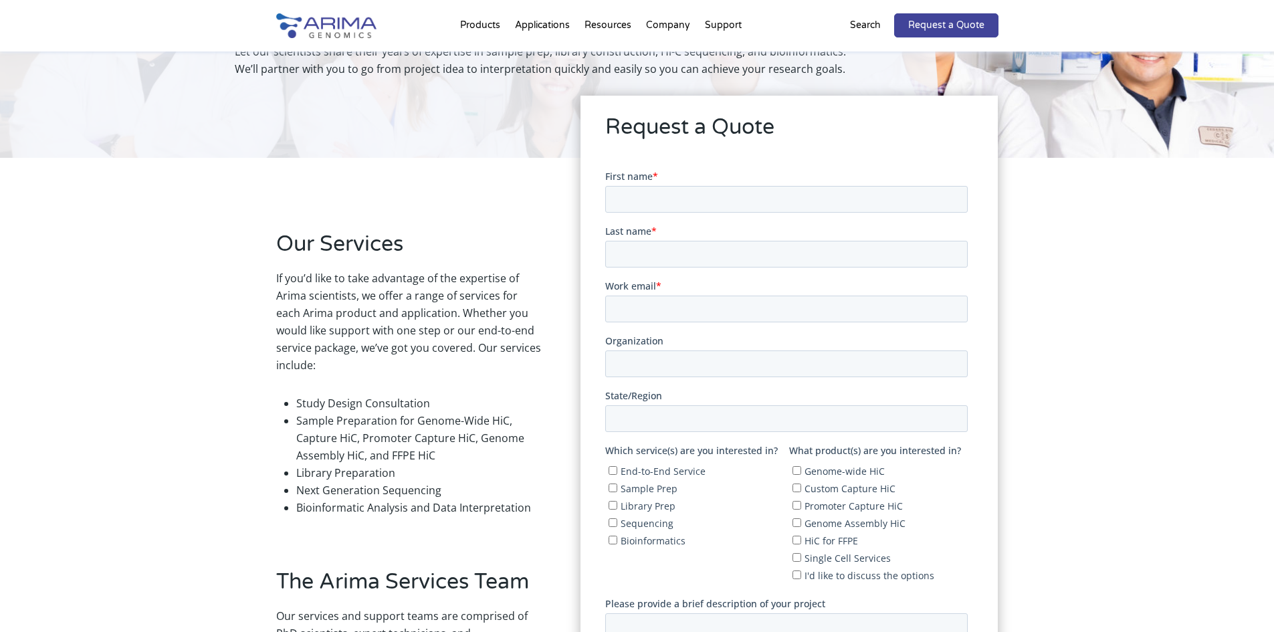
scroll to position [160, 0]
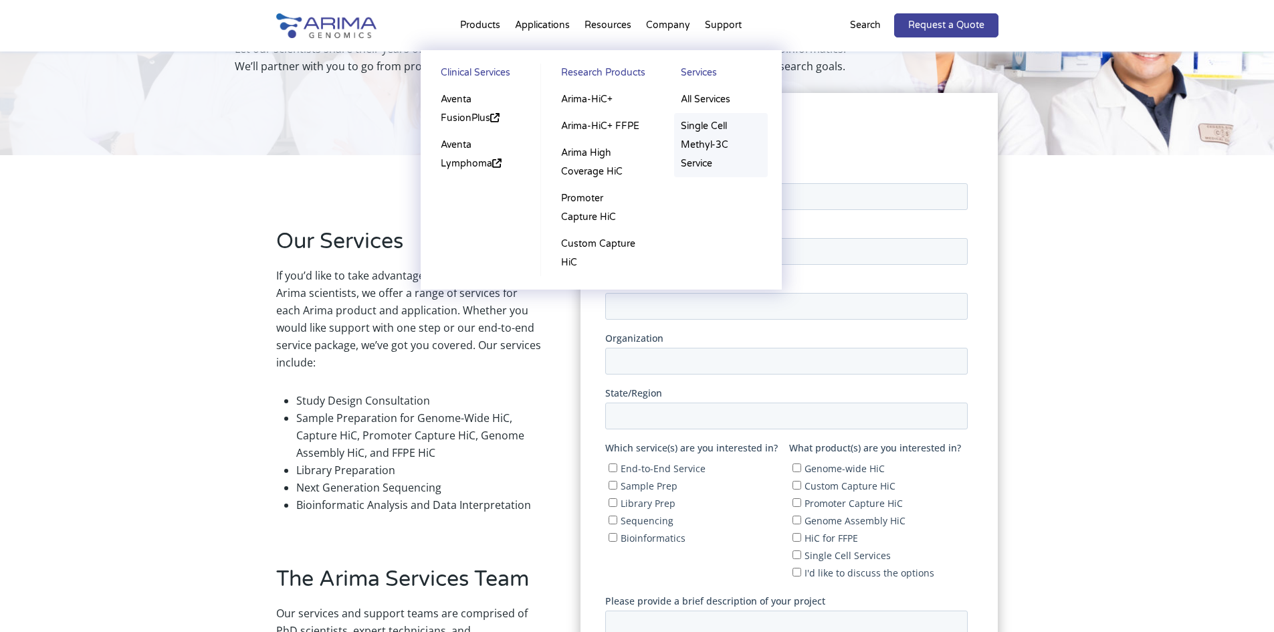
click at [719, 133] on link "Single Cell Methyl-3C Service" at bounding box center [721, 145] width 94 height 64
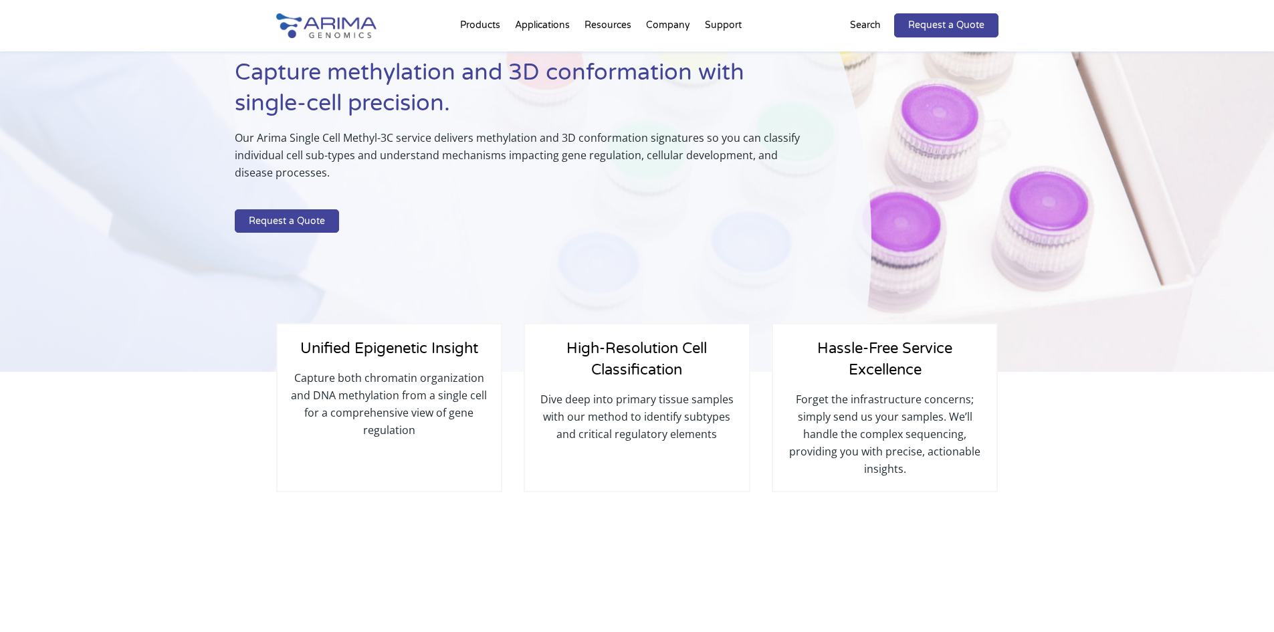
scroll to position [107, 0]
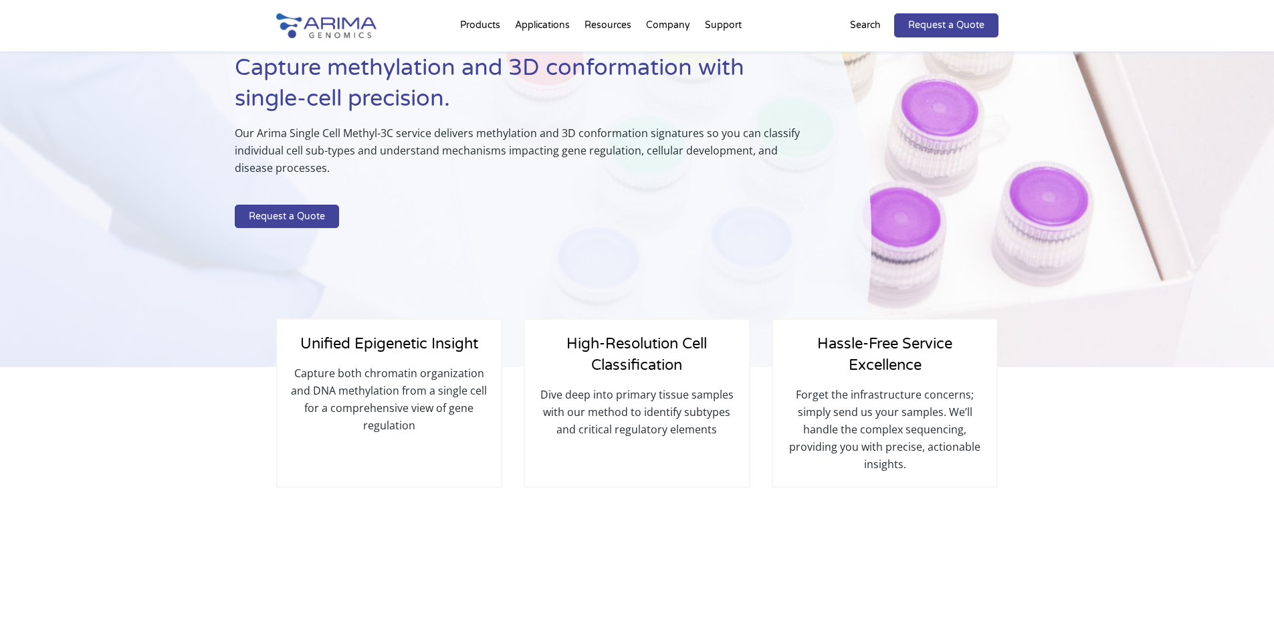
click at [534, 194] on p at bounding box center [520, 195] width 570 height 17
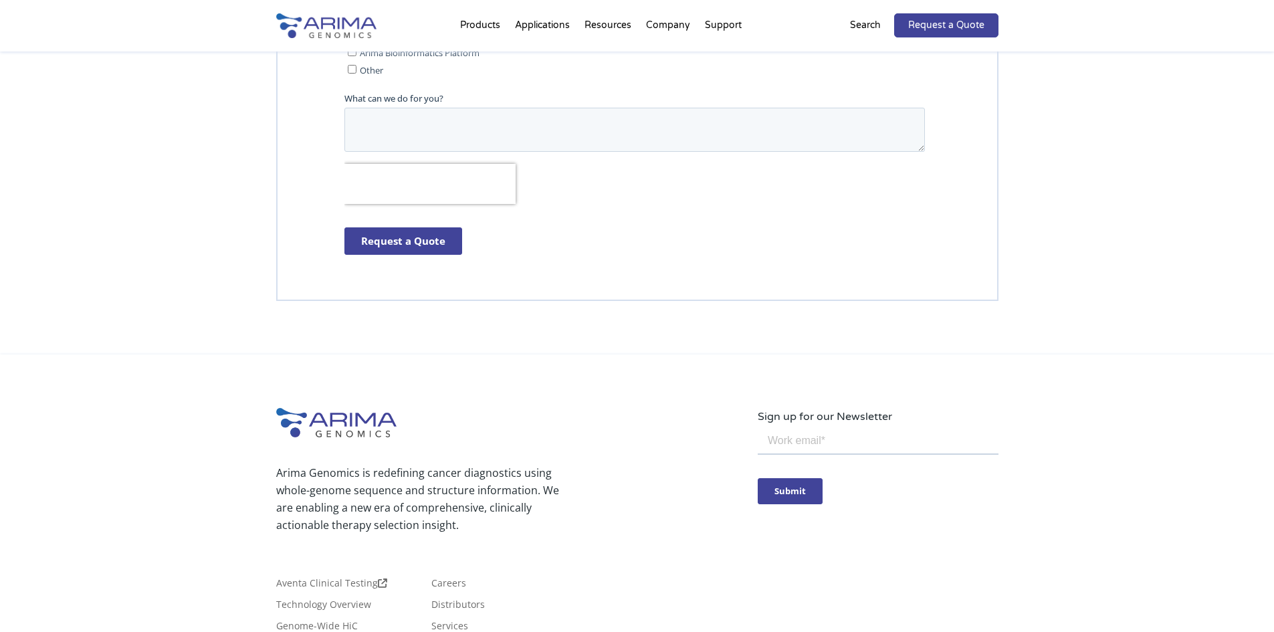
scroll to position [2271, 0]
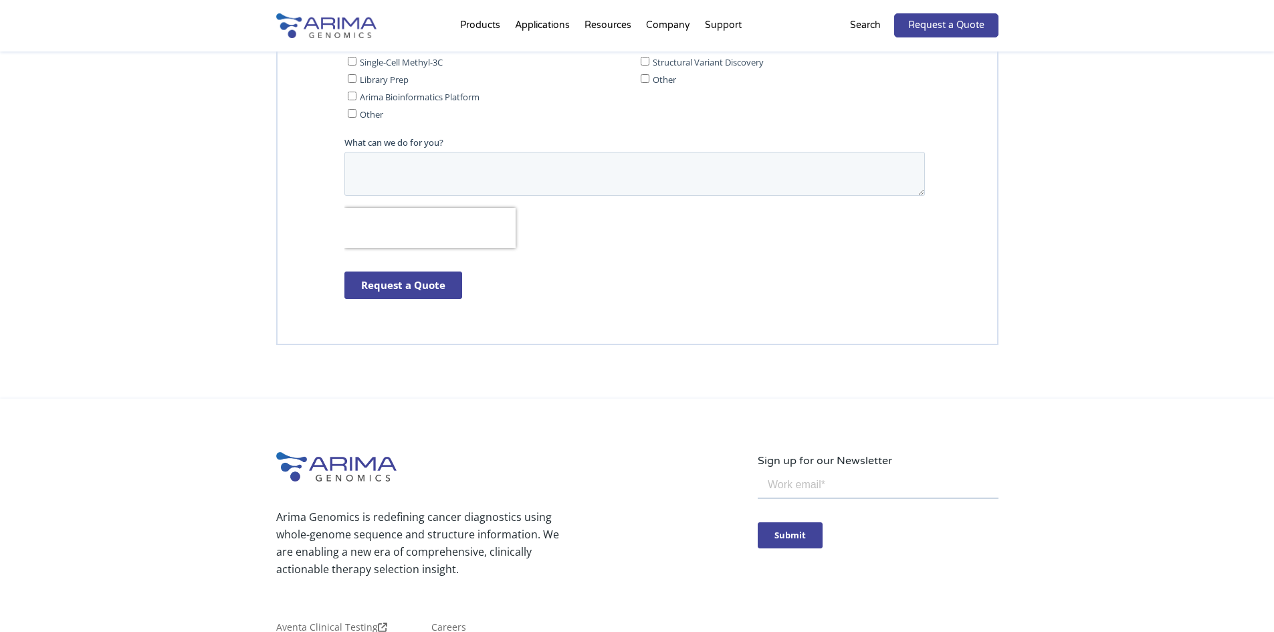
click at [1005, 368] on div "Get Started [DATE]" at bounding box center [637, 26] width 1274 height 744
click at [986, 338] on div at bounding box center [637, 73] width 722 height 544
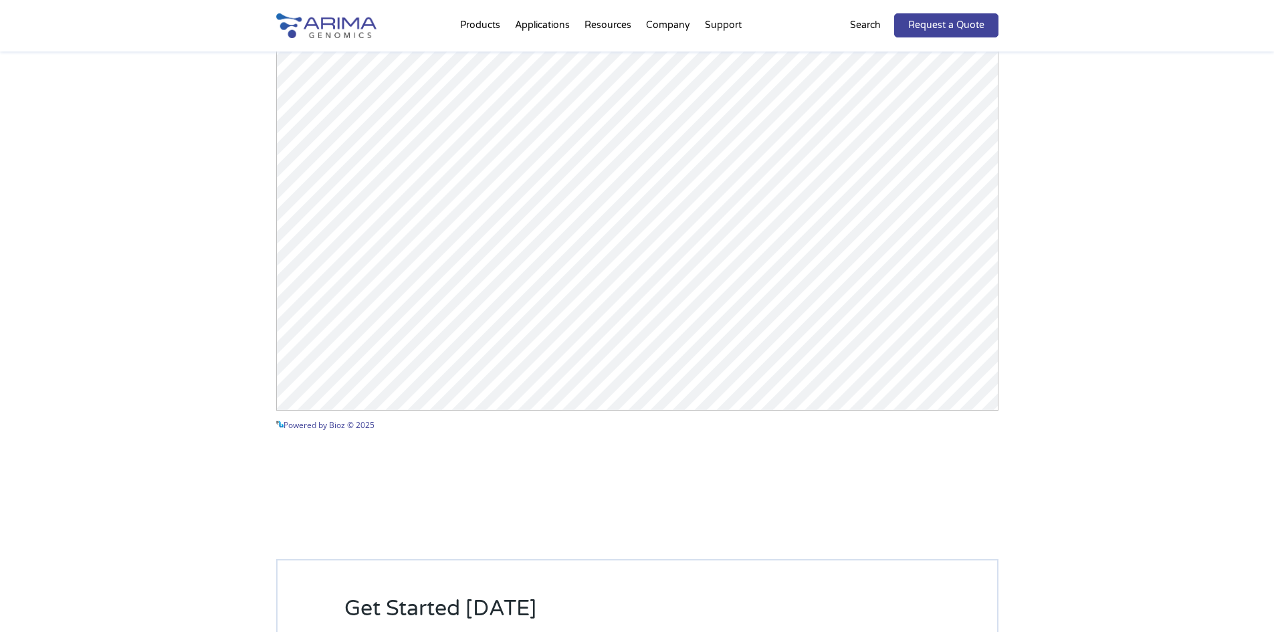
scroll to position [1415, 0]
click at [1076, 237] on div "Arima Single Cell Publications Powered by Bioz © 2025 See more details on Bioz" at bounding box center [637, 142] width 1274 height 736
